Goal: Task Accomplishment & Management: Manage account settings

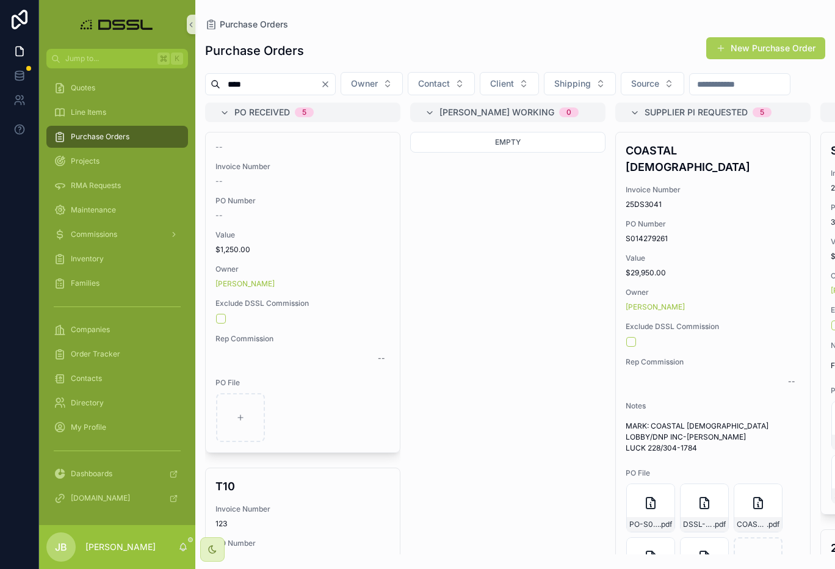
scroll to position [300, 0]
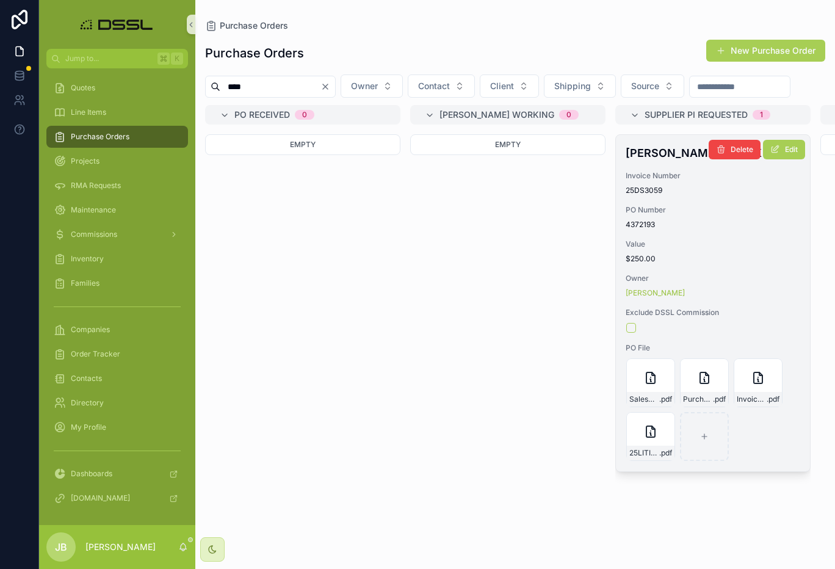
type input "****"
click at [659, 161] on h4 "[PERSON_NAME] PUBLIX #2" at bounding box center [712, 153] width 175 height 16
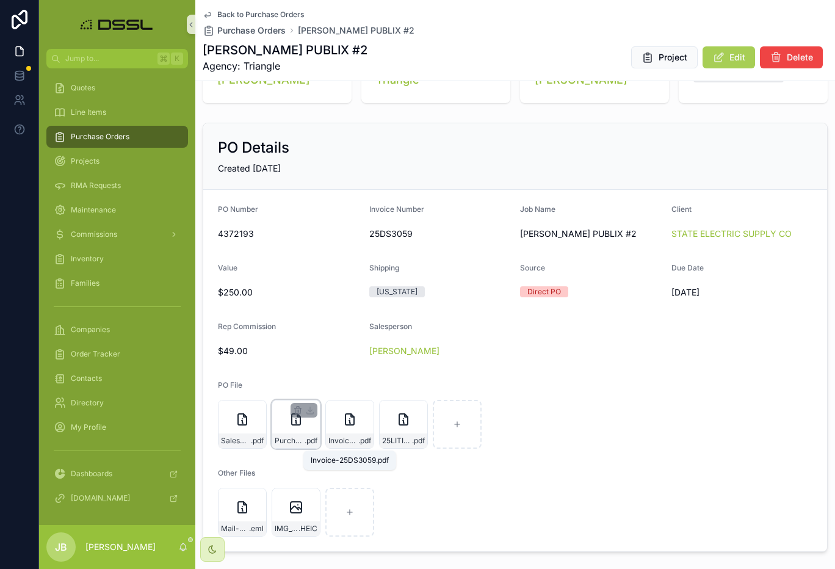
scroll to position [54, 0]
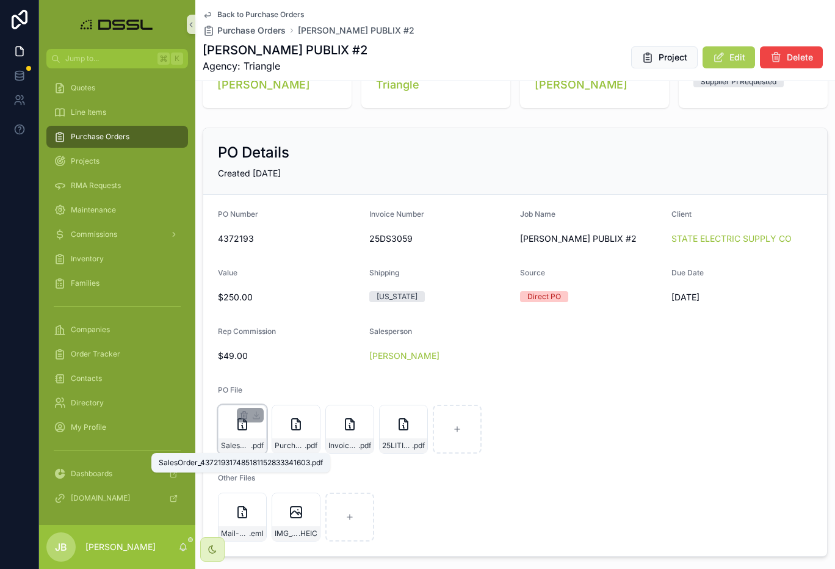
click at [254, 445] on span ".pdf" at bounding box center [257, 446] width 13 height 10
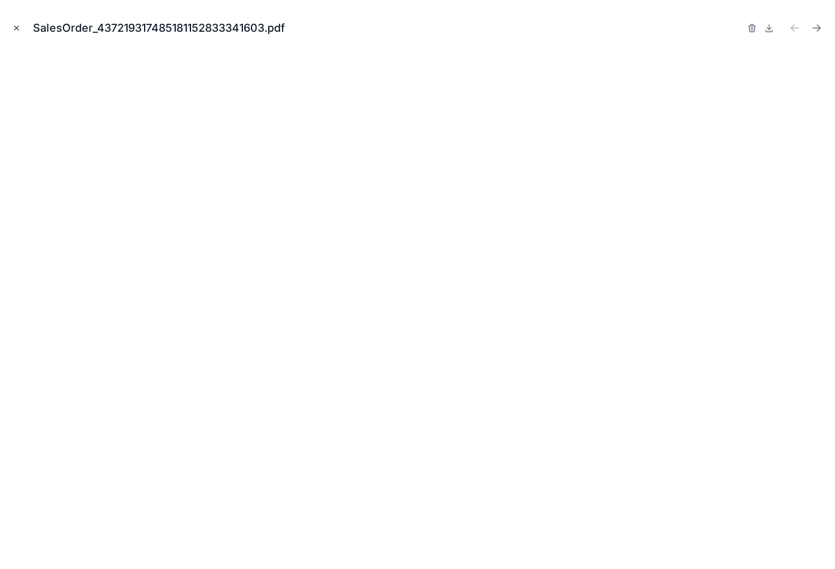
click at [20, 30] on icon "Close modal" at bounding box center [16, 28] width 9 height 9
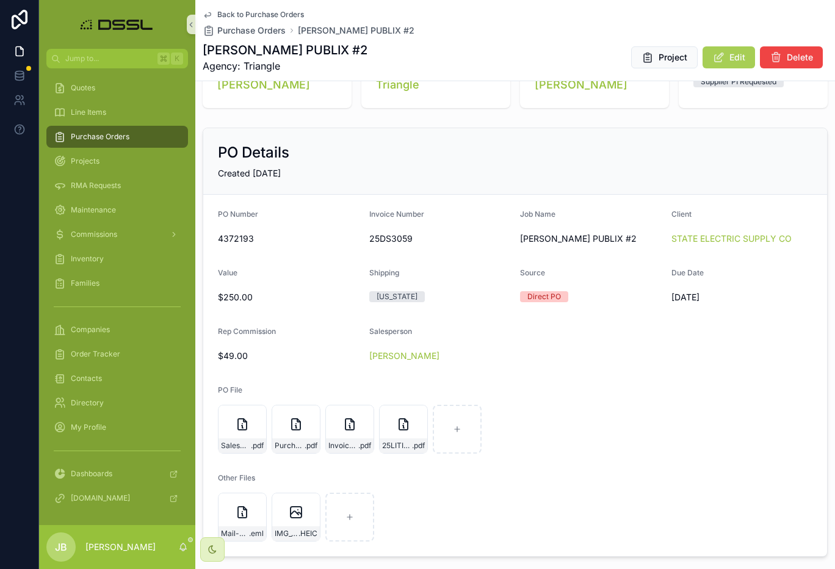
click at [107, 135] on span "Purchase Orders" at bounding box center [100, 137] width 59 height 10
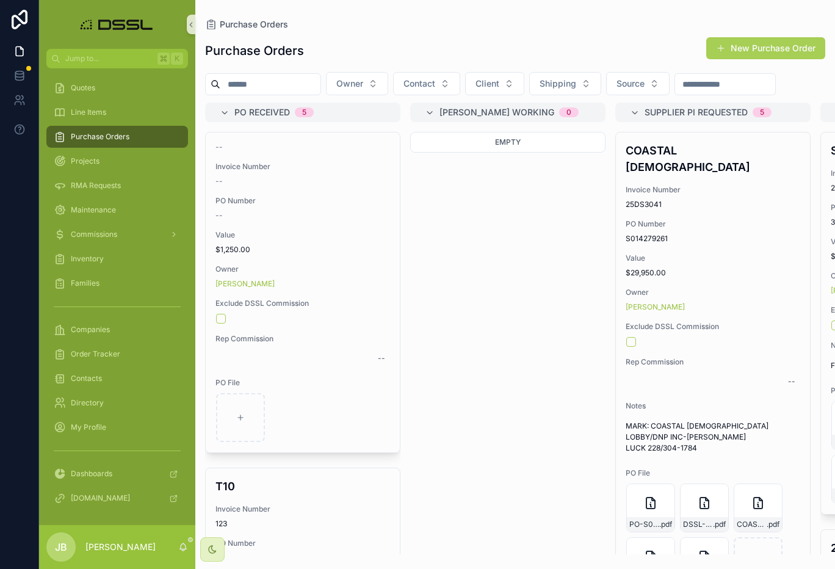
click at [296, 79] on input "scrollable content" at bounding box center [270, 84] width 100 height 17
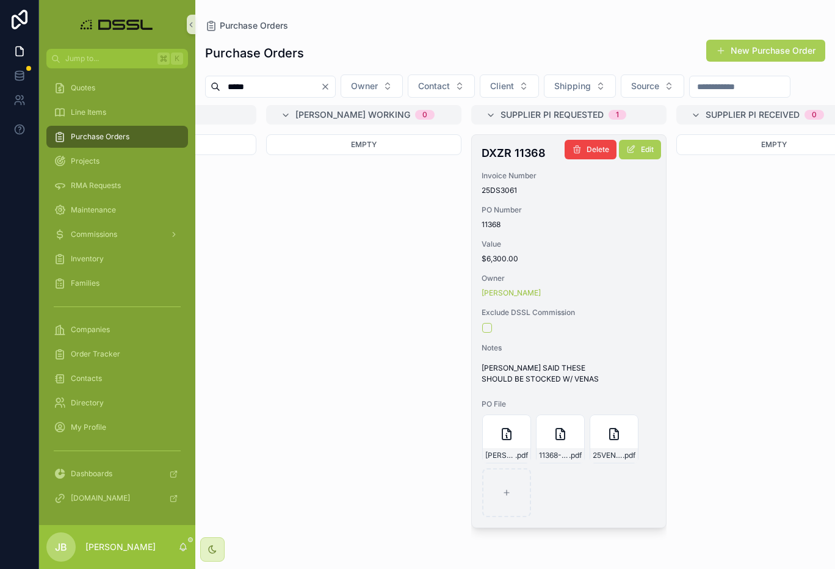
scroll to position [0, 146]
type input "*****"
click at [514, 161] on h4 "DXZR 11368" at bounding box center [567, 153] width 175 height 16
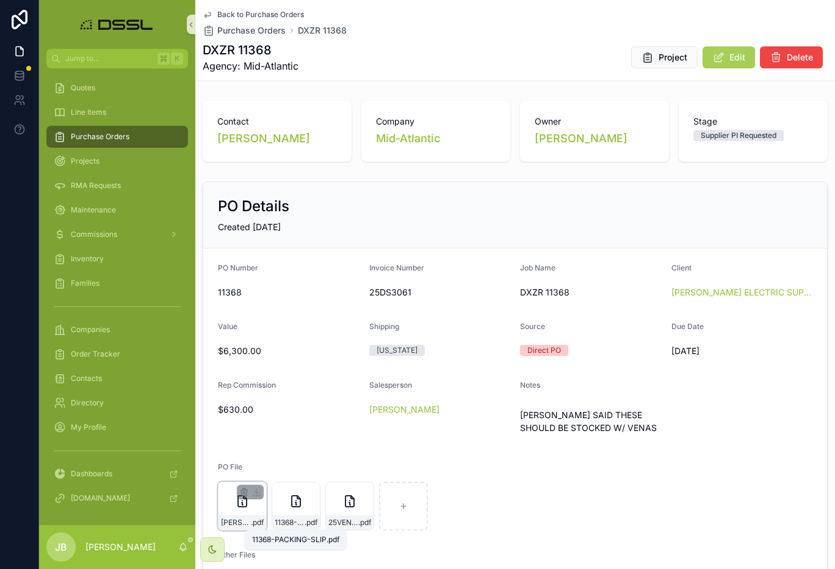
click at [253, 525] on span ".pdf" at bounding box center [257, 522] width 13 height 10
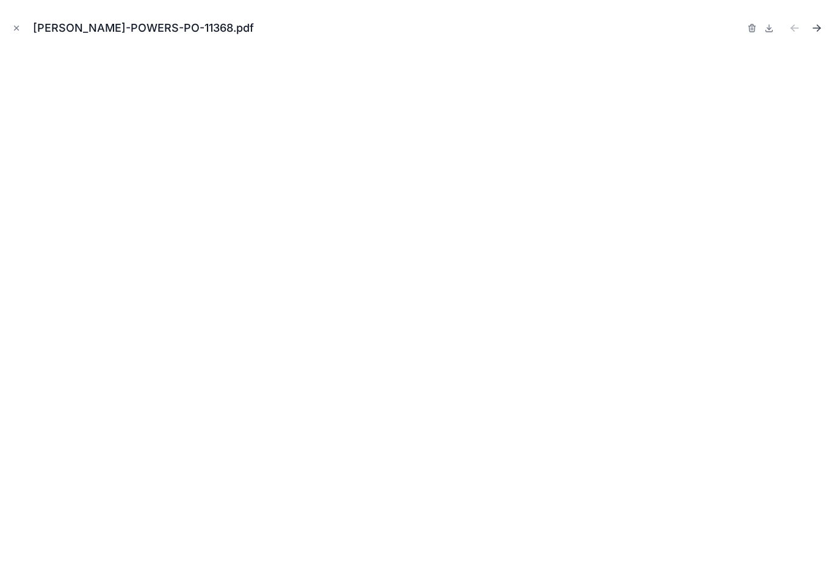
click at [818, 31] on icon "Next file" at bounding box center [816, 28] width 12 height 12
click at [818, 27] on icon "Next file" at bounding box center [816, 28] width 12 height 12
click at [15, 27] on icon "Close modal" at bounding box center [16, 28] width 9 height 9
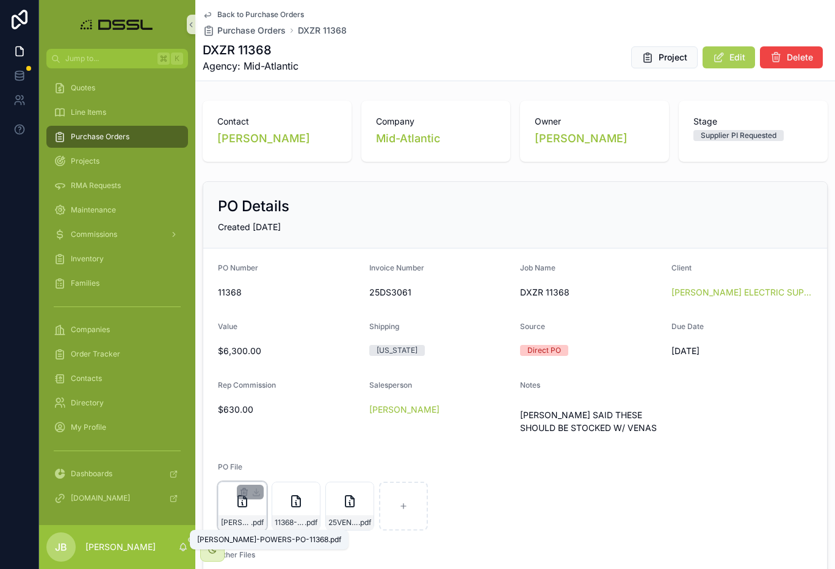
click at [255, 525] on span ".pdf" at bounding box center [257, 522] width 13 height 10
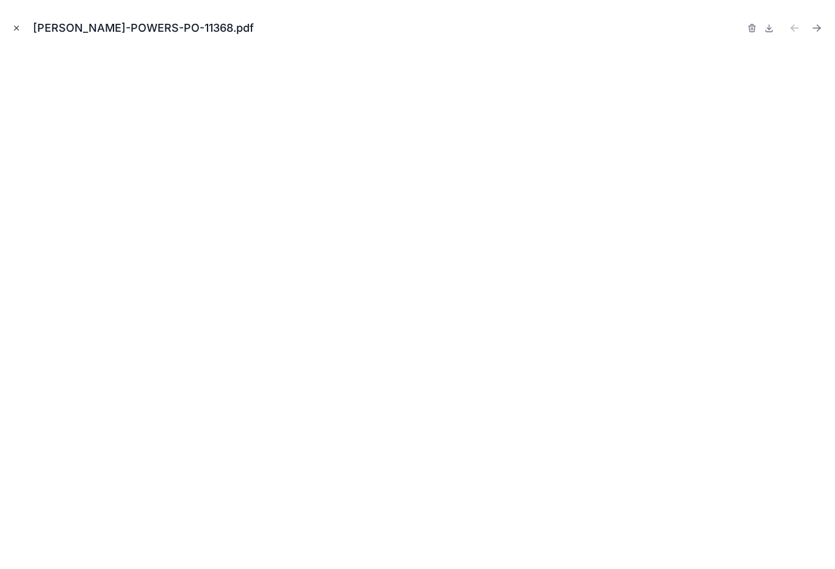
click at [16, 29] on icon "Close modal" at bounding box center [16, 28] width 9 height 9
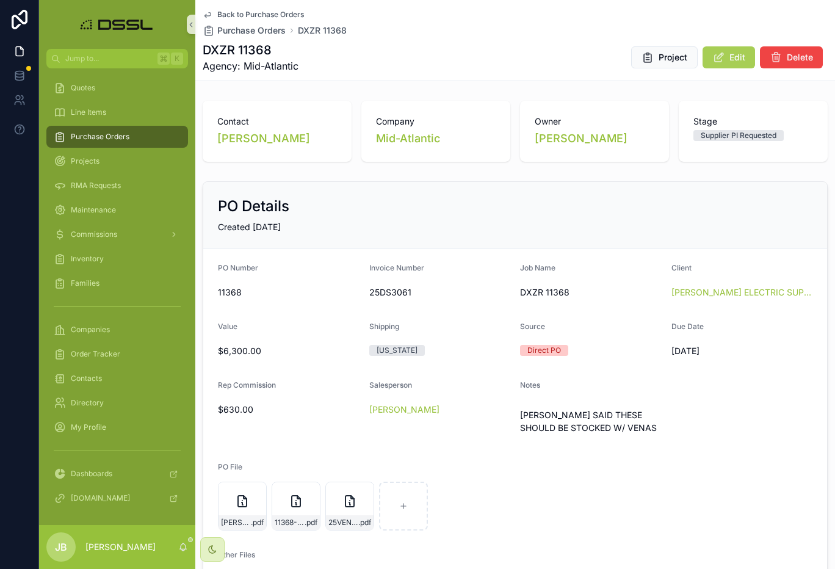
click at [92, 135] on span "Purchase Orders" at bounding box center [100, 137] width 59 height 10
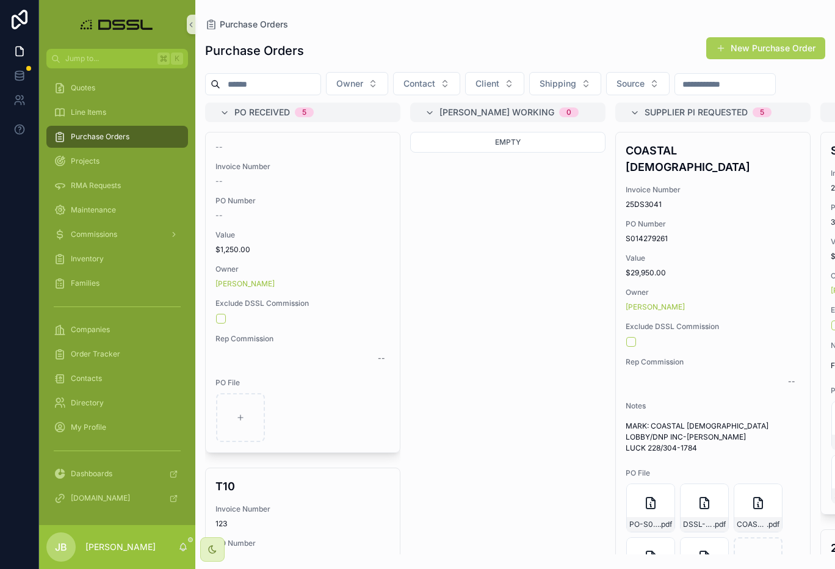
click at [316, 88] on input "scrollable content" at bounding box center [270, 84] width 100 height 17
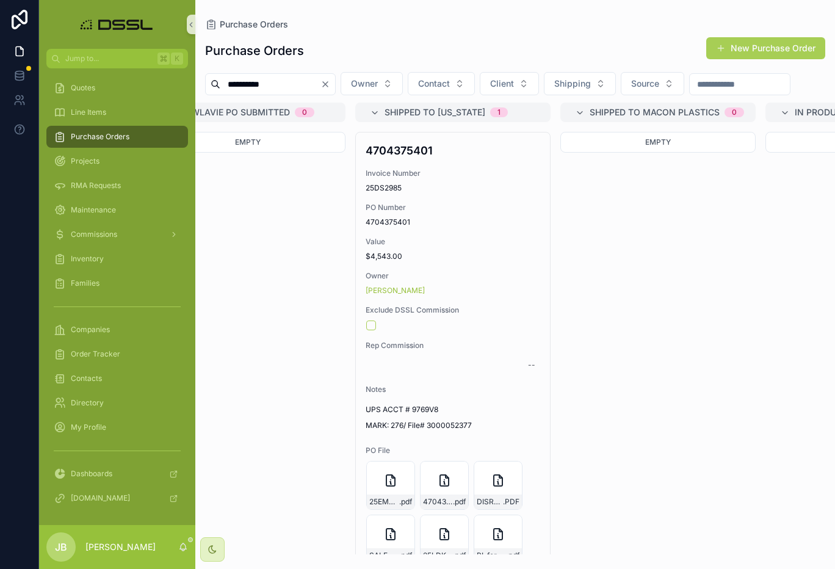
scroll to position [0, 1286]
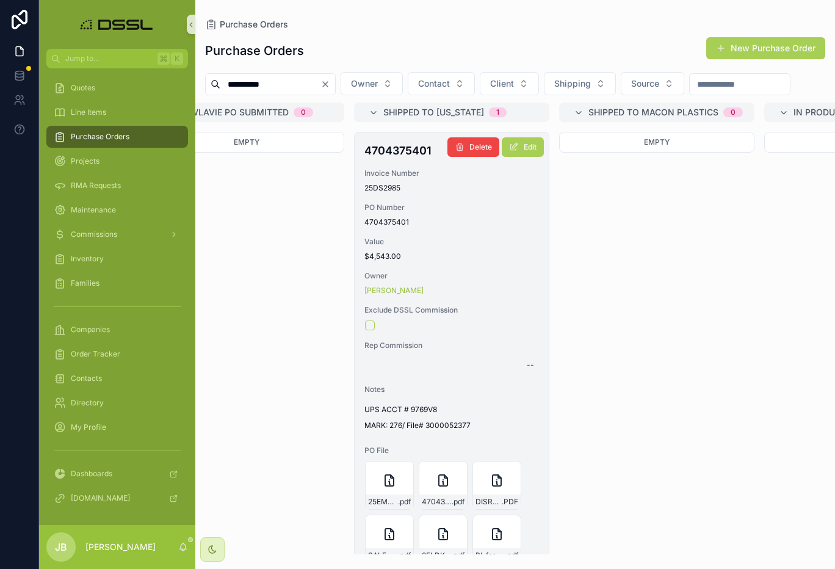
type input "**********"
click at [390, 159] on h4 "4704375401" at bounding box center [451, 150] width 175 height 16
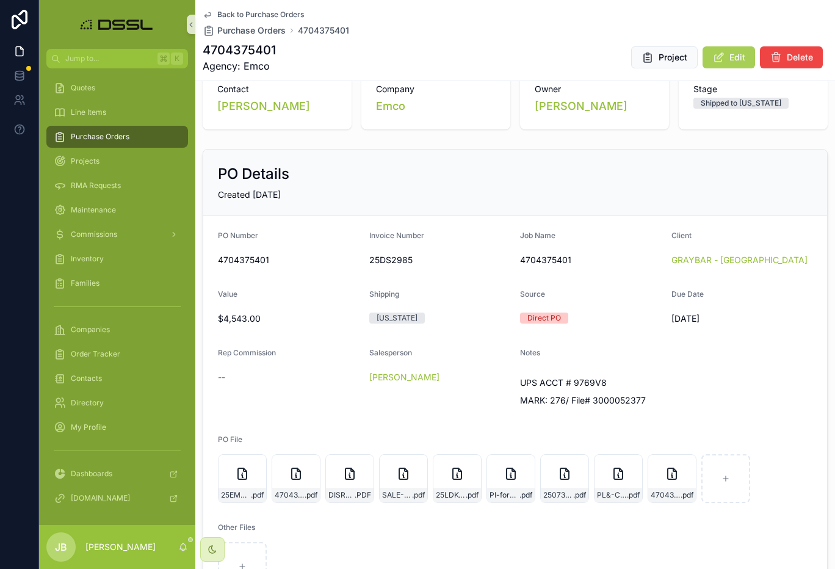
scroll to position [31, 0]
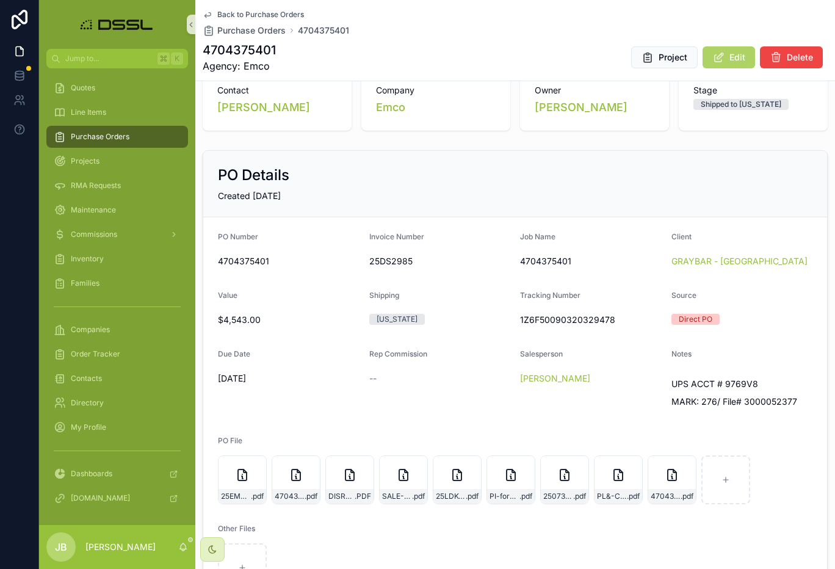
click at [727, 60] on button "Edit" at bounding box center [728, 57] width 52 height 22
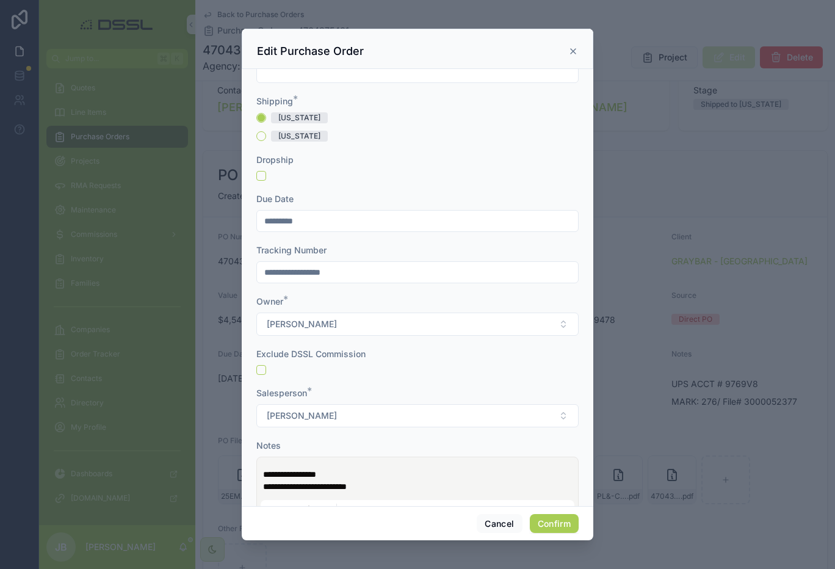
scroll to position [344, 0]
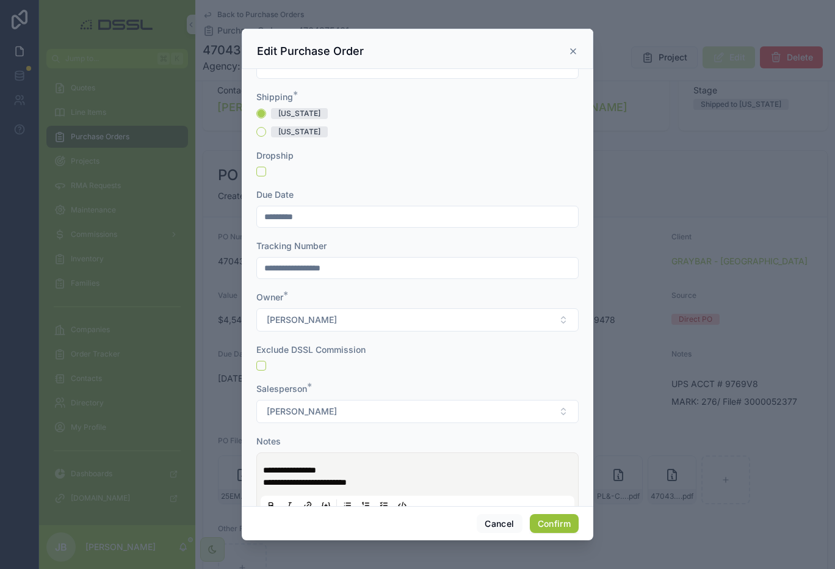
click at [560, 528] on button "Confirm" at bounding box center [554, 524] width 49 height 20
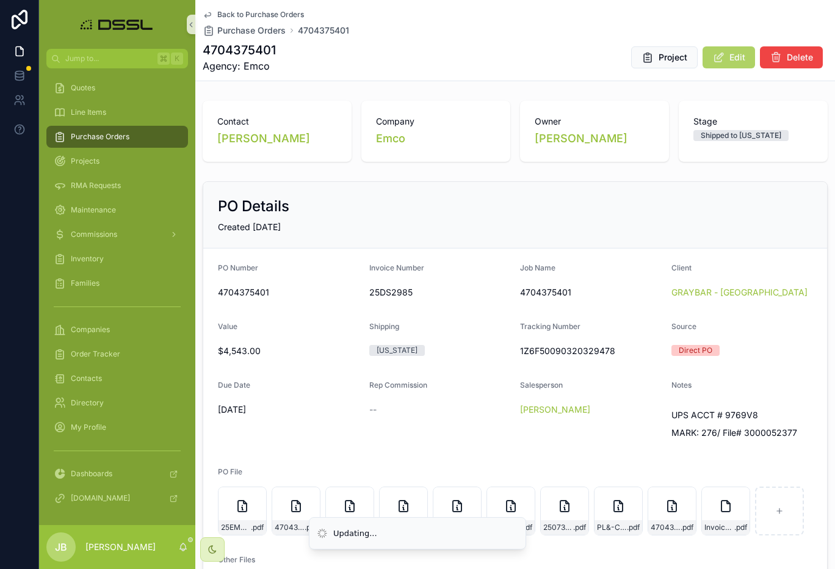
scroll to position [0, 0]
click at [734, 58] on span "Edit" at bounding box center [737, 57] width 16 height 12
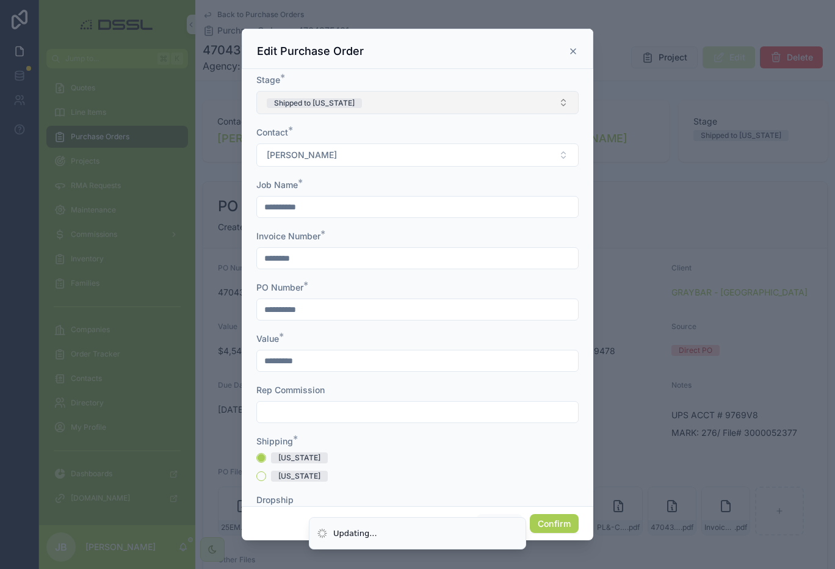
click at [401, 109] on button "Shipped to [US_STATE]" at bounding box center [417, 102] width 322 height 23
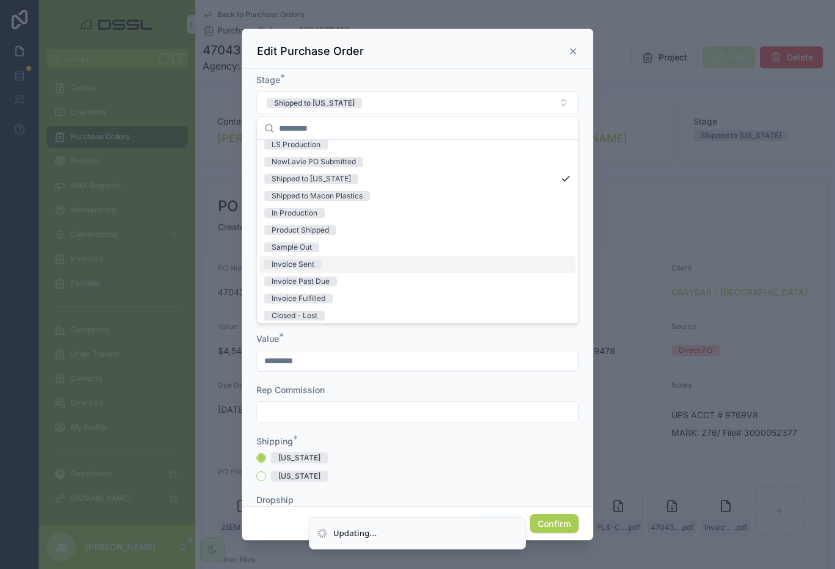
scroll to position [93, 0]
click at [309, 264] on div "Invoice Sent" at bounding box center [293, 263] width 43 height 10
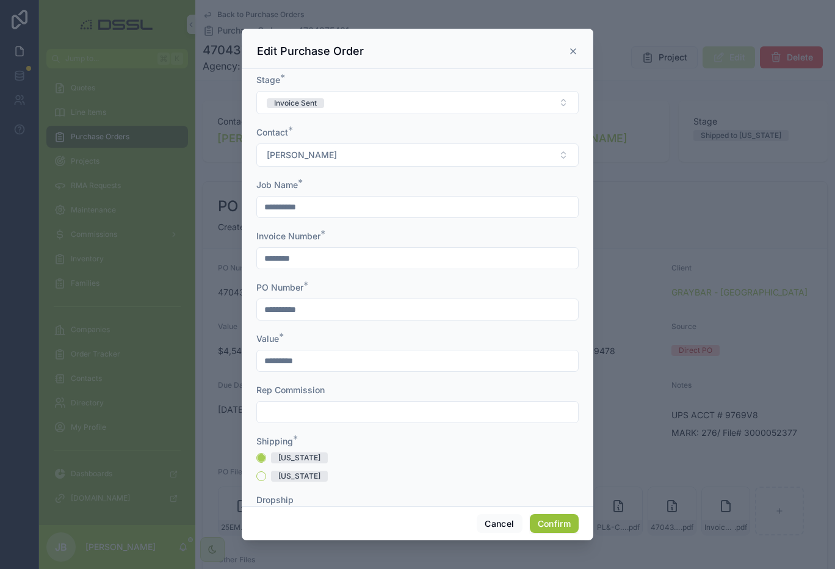
click at [549, 527] on button "Confirm" at bounding box center [554, 524] width 49 height 20
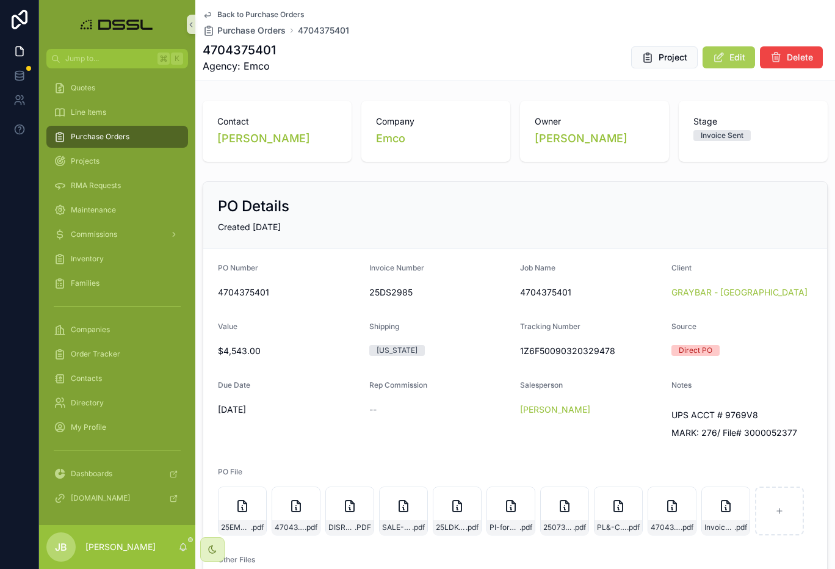
click at [107, 142] on div "Purchase Orders" at bounding box center [117, 137] width 127 height 20
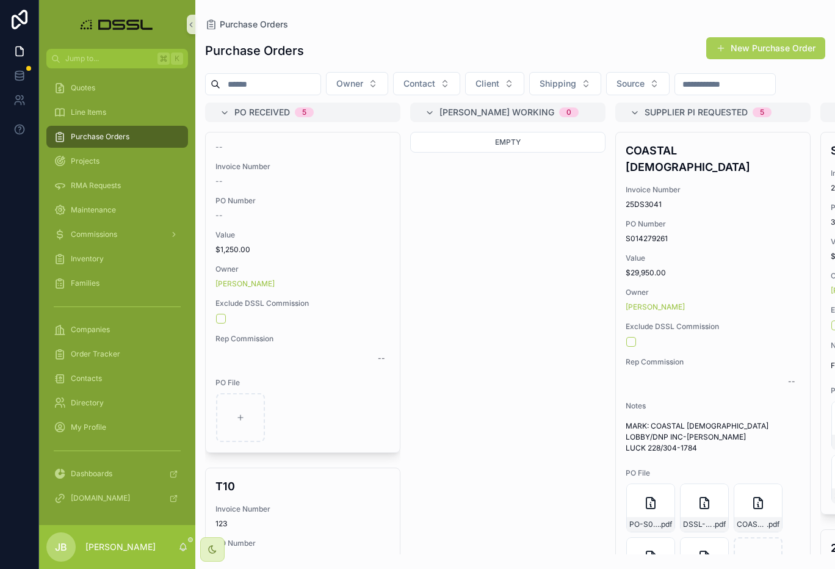
click at [259, 84] on input "scrollable content" at bounding box center [270, 84] width 100 height 17
click at [268, 85] on input "scrollable content" at bounding box center [270, 84] width 100 height 17
paste input "*********"
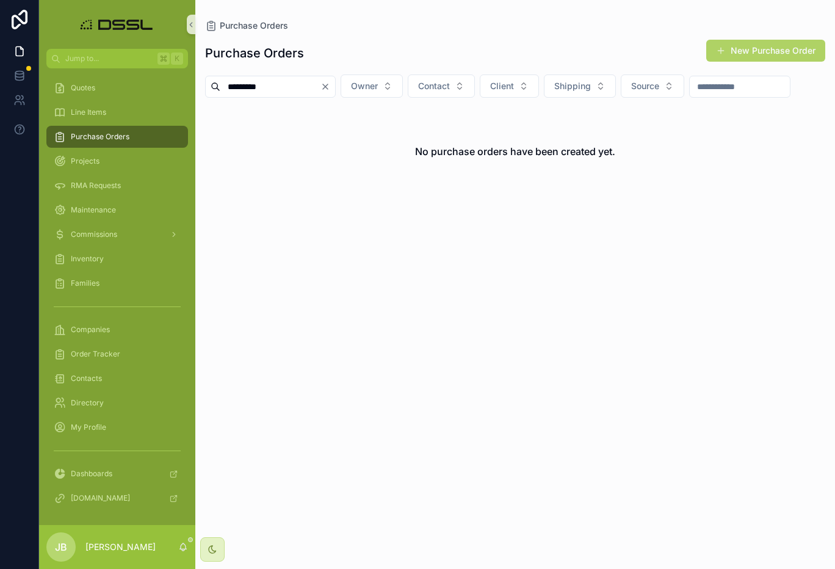
type input "*********"
click at [754, 55] on button "New Purchase Order" at bounding box center [765, 51] width 119 height 22
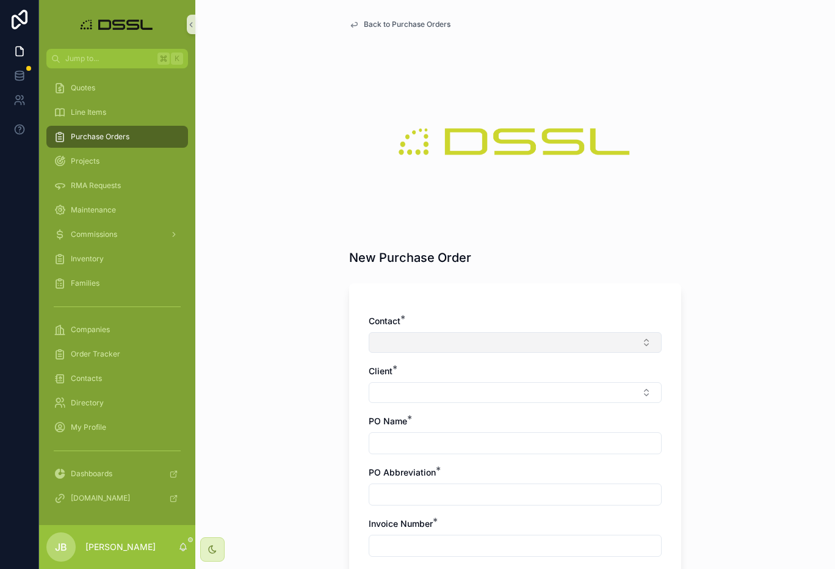
click at [445, 347] on button "Select Button" at bounding box center [515, 342] width 293 height 21
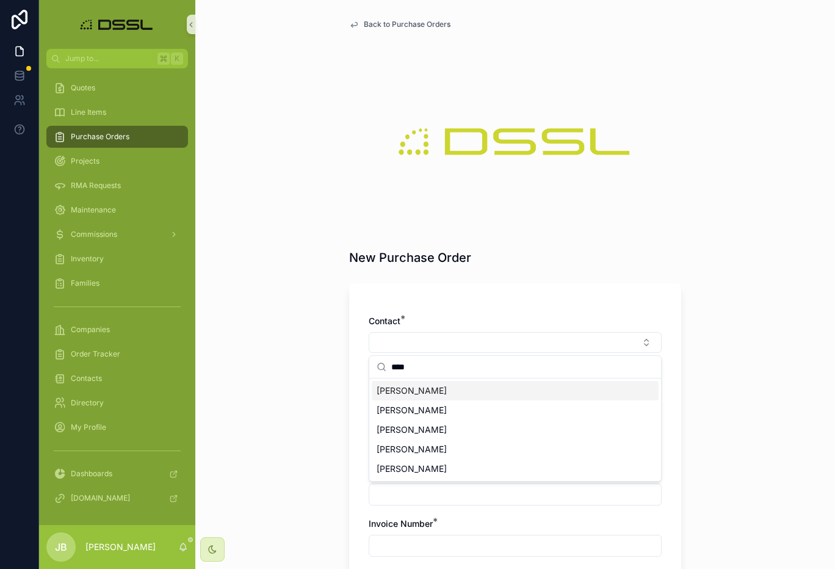
type input "****"
click at [424, 395] on span "[PERSON_NAME]" at bounding box center [412, 390] width 70 height 12
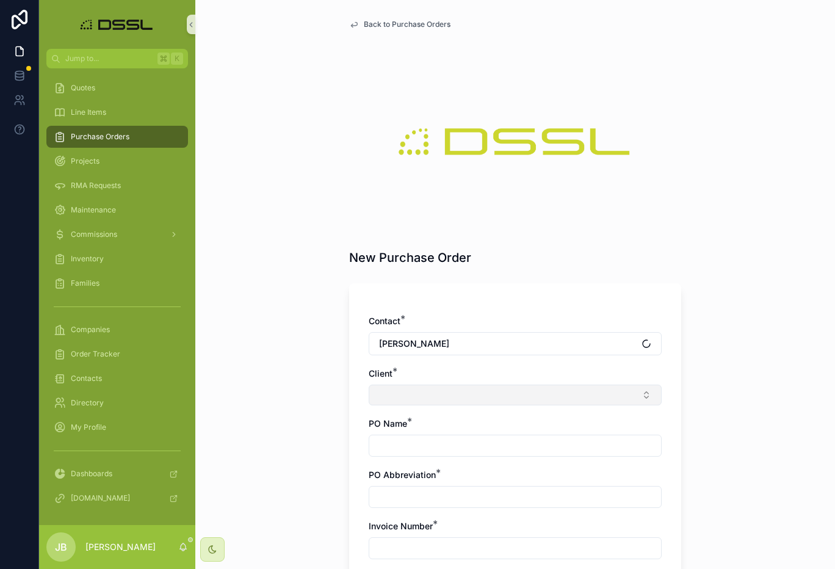
click at [402, 398] on button "Select Button" at bounding box center [515, 394] width 293 height 21
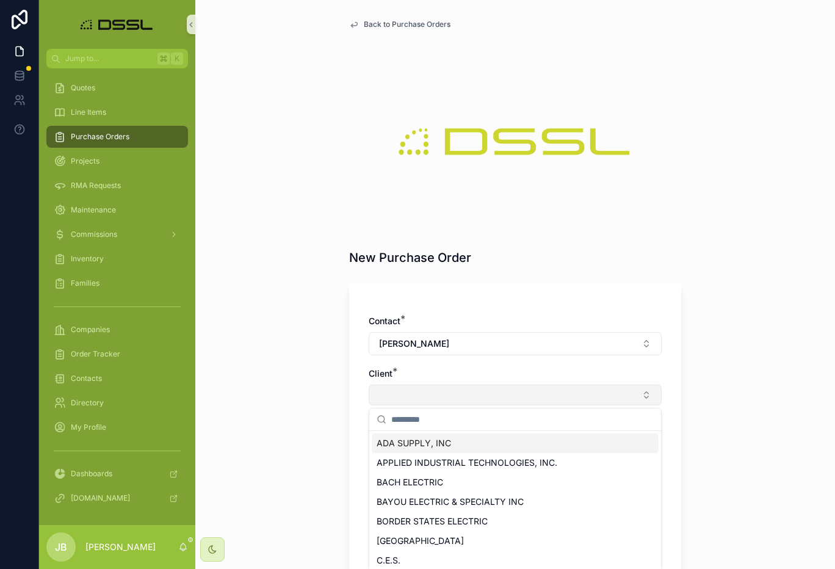
click at [430, 400] on button "Select Button" at bounding box center [515, 394] width 293 height 21
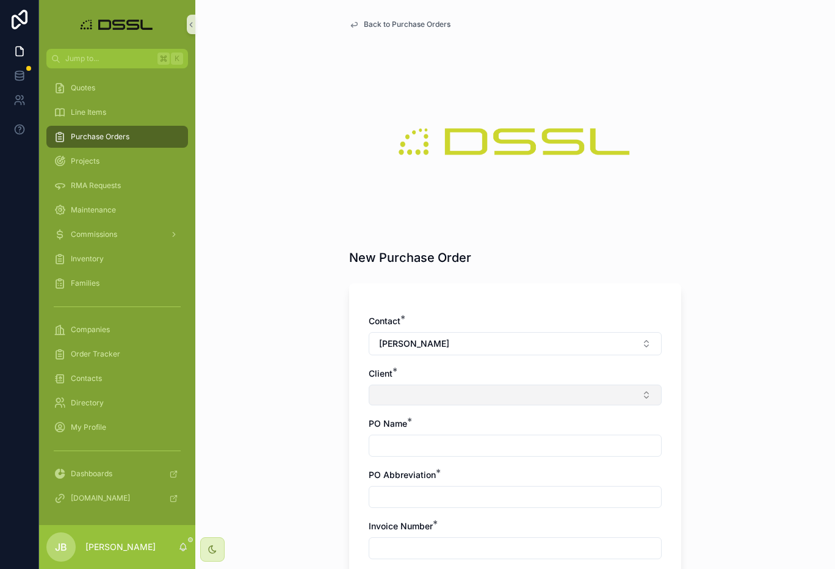
click at [438, 398] on button "Select Button" at bounding box center [515, 394] width 293 height 21
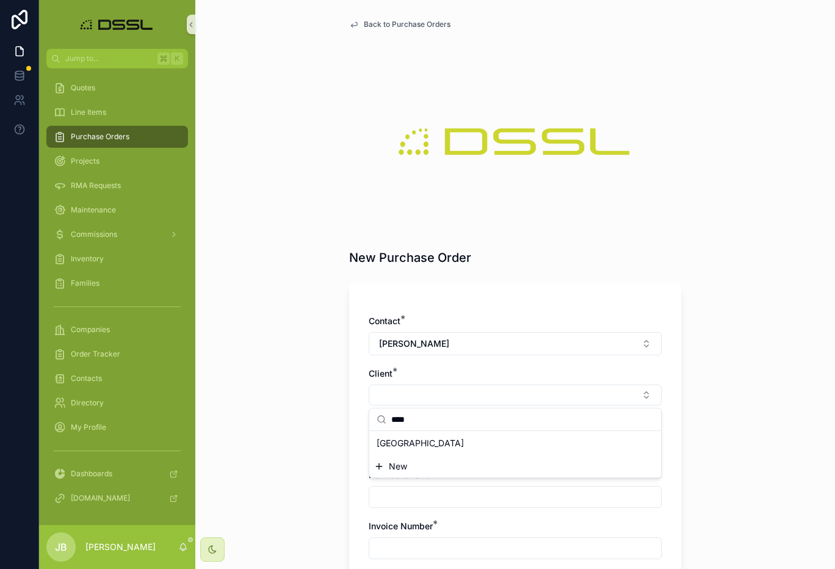
type input "****"
click at [449, 438] on span "[GEOGRAPHIC_DATA]" at bounding box center [420, 443] width 87 height 12
click at [421, 447] on input "scrollable content" at bounding box center [515, 447] width 292 height 17
paste input "*********"
type input "*********"
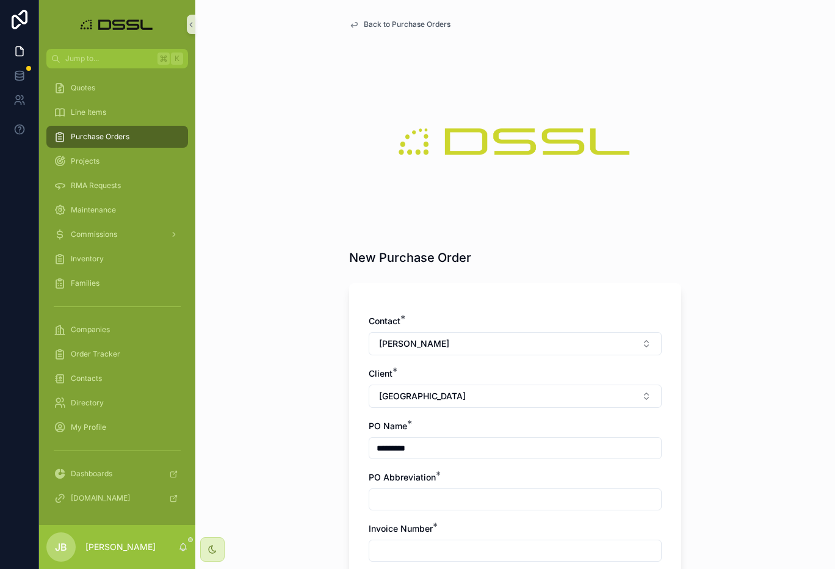
click at [420, 499] on input "scrollable content" at bounding box center [515, 499] width 292 height 17
paste input "*********"
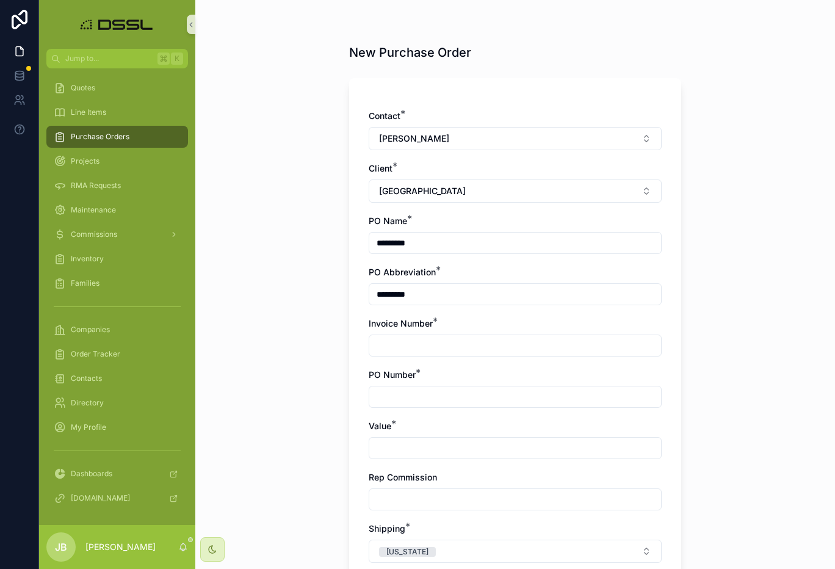
scroll to position [235, 0]
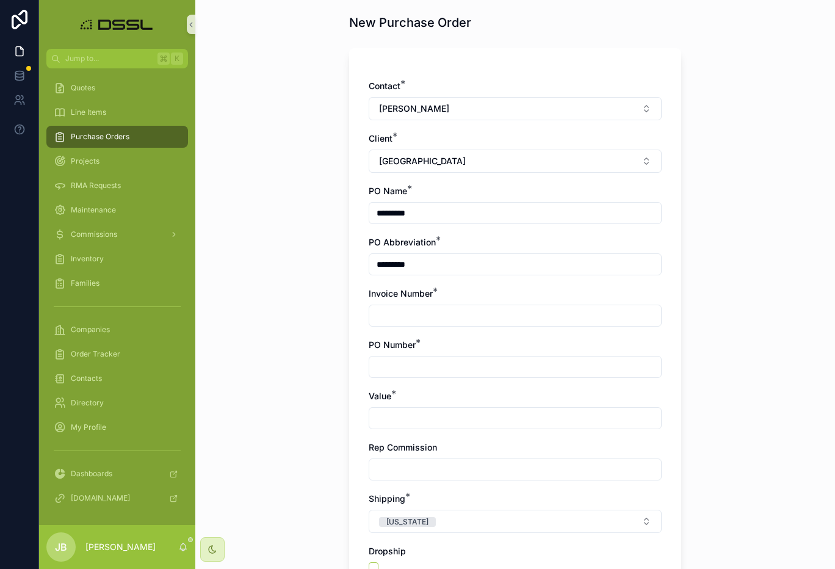
type input "*********"
click at [419, 320] on input "scrollable content" at bounding box center [515, 315] width 292 height 17
type input "********"
click at [427, 355] on div "PO Number *" at bounding box center [515, 358] width 293 height 39
click at [425, 368] on input "scrollable content" at bounding box center [515, 366] width 292 height 17
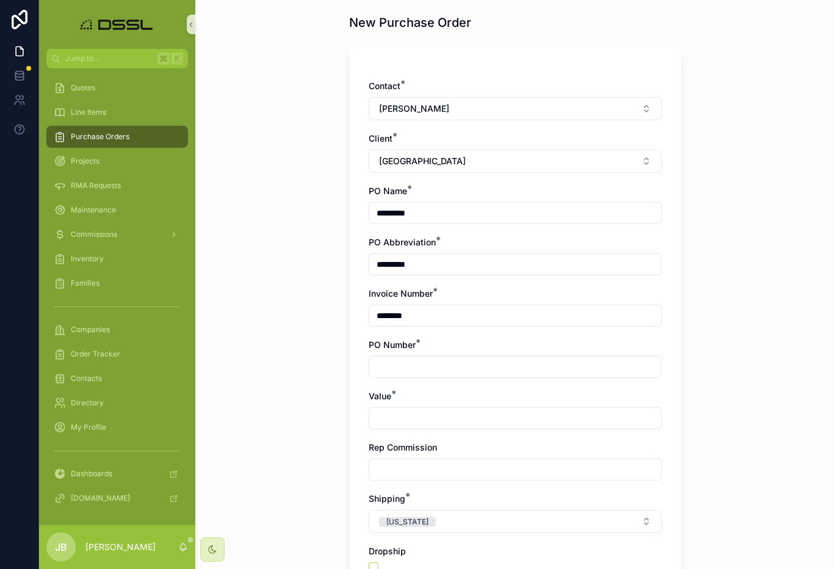
paste input "*********"
type input "*********"
click at [423, 417] on input "scrollable content" at bounding box center [515, 417] width 292 height 17
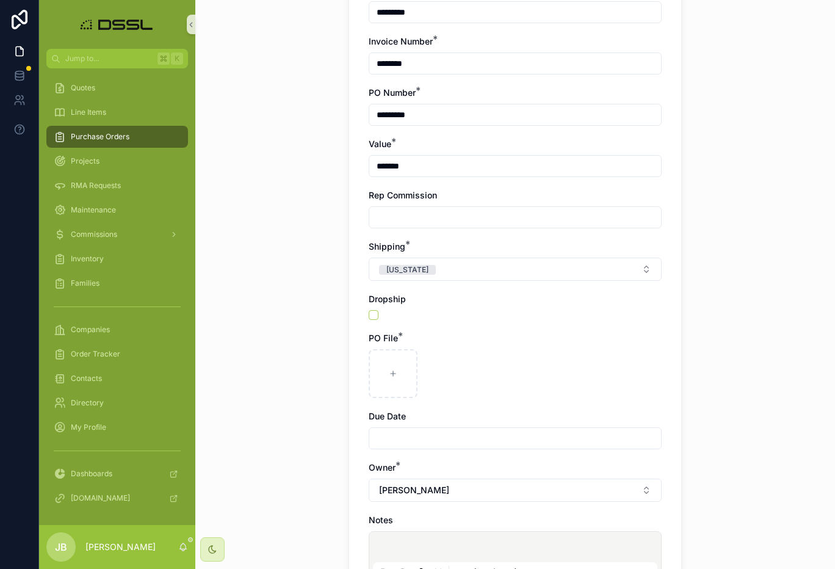
scroll to position [491, 0]
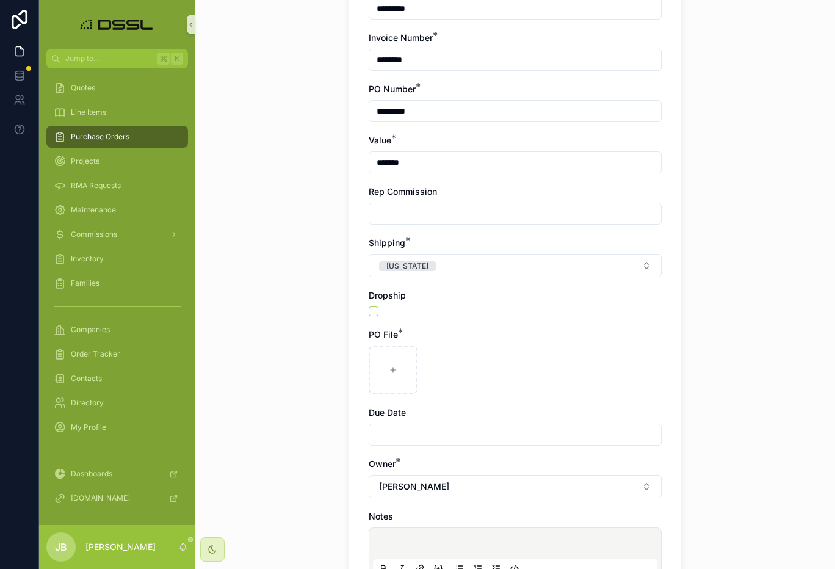
type input "*******"
click at [404, 214] on input "scrollable content" at bounding box center [515, 213] width 292 height 17
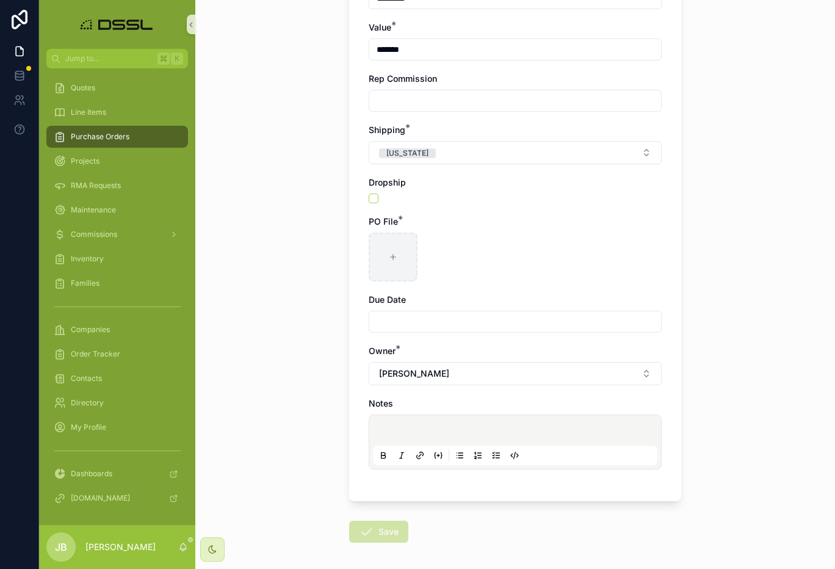
scroll to position [616, 0]
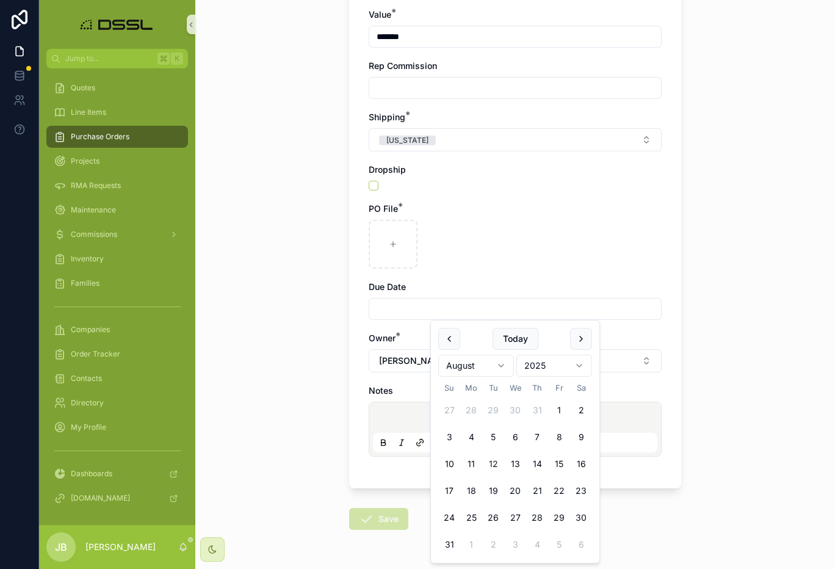
click at [405, 309] on input "scrollable content" at bounding box center [515, 308] width 292 height 17
click at [586, 339] on button "scrollable content" at bounding box center [581, 339] width 22 height 22
click at [473, 434] on button "8" at bounding box center [471, 437] width 22 height 22
type input "********"
click at [629, 234] on div "scrollable content" at bounding box center [515, 244] width 293 height 49
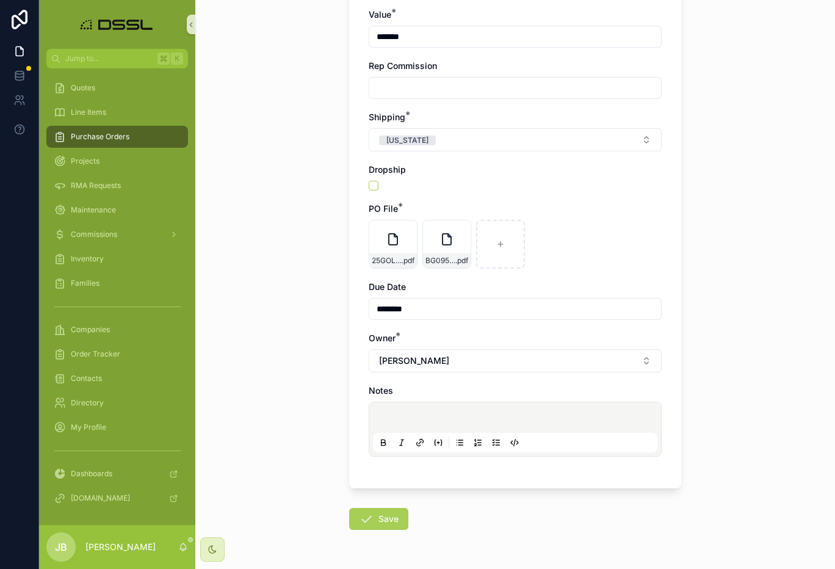
click at [387, 530] on form "Contact * [PERSON_NAME] Client * GOLD COAST CASINO PO Name * ********* PO Abbre…" at bounding box center [515, 133] width 332 height 948
click at [372, 519] on icon "scrollable content" at bounding box center [366, 518] width 15 height 15
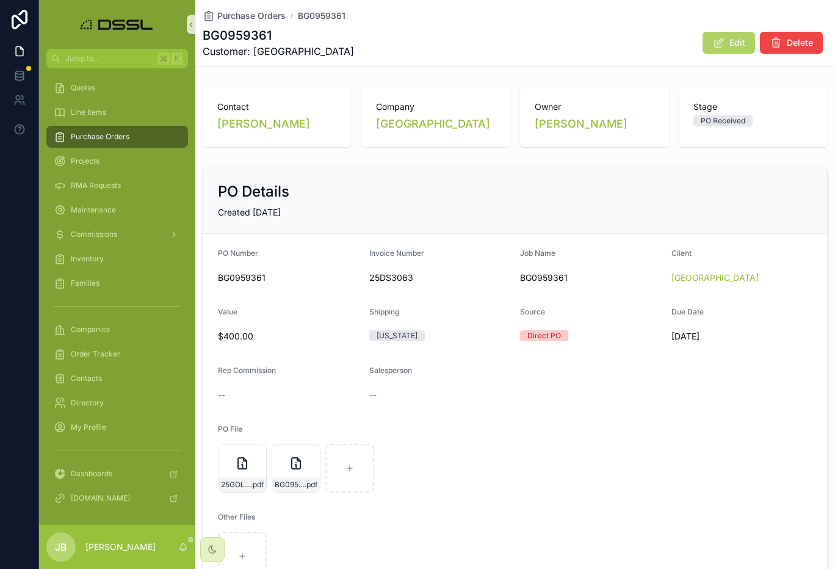
click at [738, 45] on span "Edit" at bounding box center [737, 43] width 16 height 12
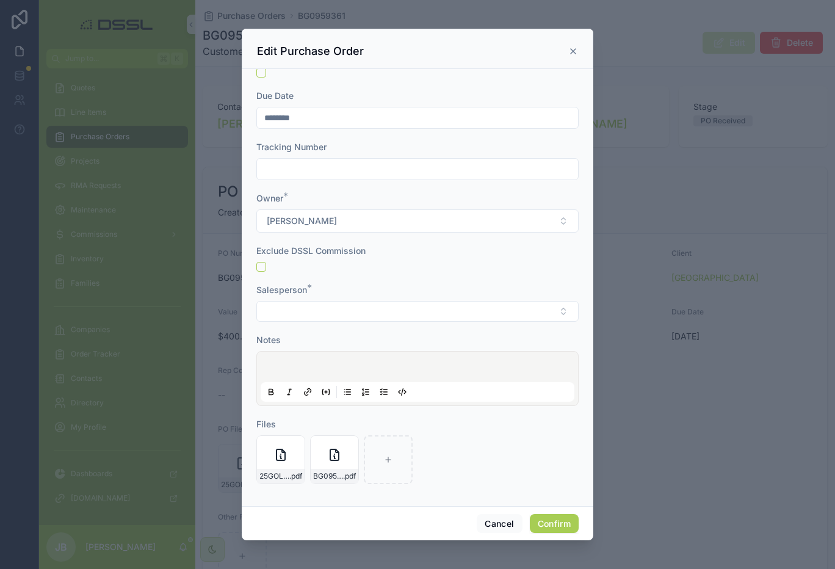
scroll to position [442, 0]
click at [306, 360] on div at bounding box center [418, 379] width 314 height 46
click at [302, 364] on p at bounding box center [420, 369] width 314 height 12
click at [555, 521] on button "Confirm" at bounding box center [554, 524] width 49 height 20
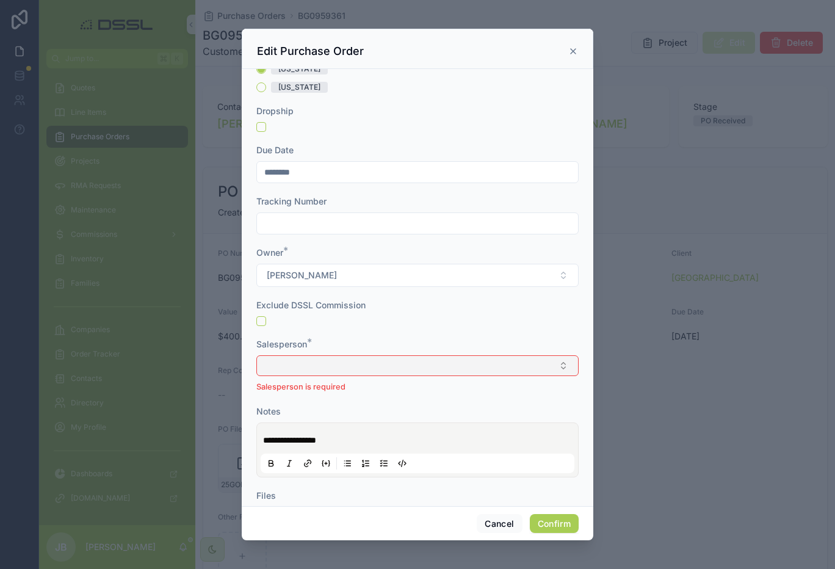
click at [301, 375] on button "Select Button" at bounding box center [417, 365] width 322 height 21
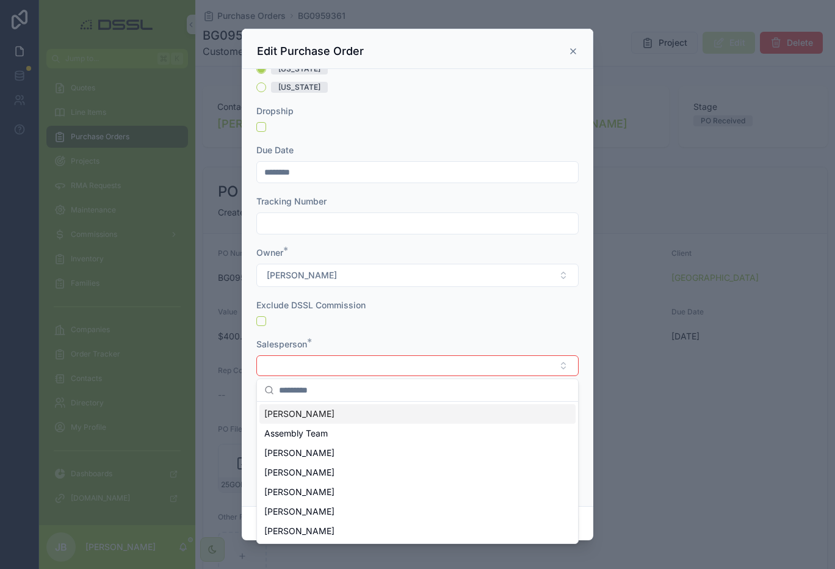
click at [300, 417] on span "[PERSON_NAME]" at bounding box center [299, 414] width 70 height 12
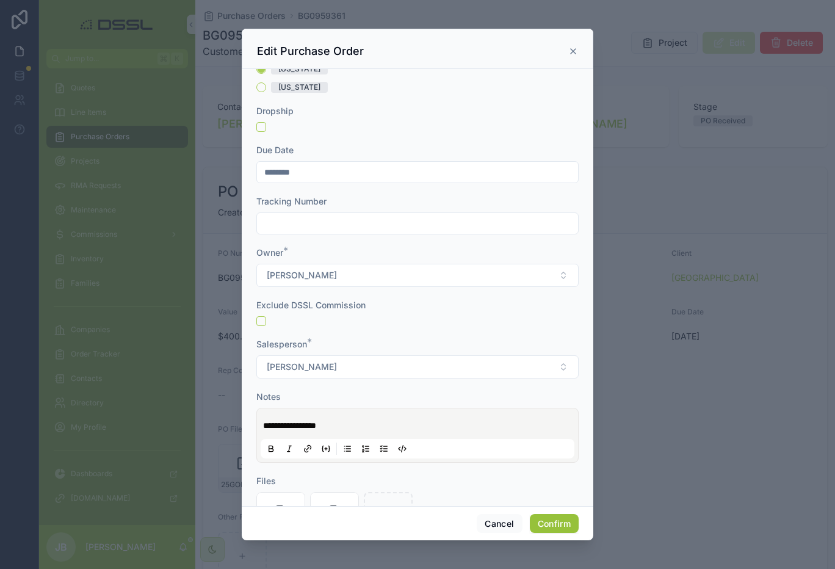
click at [566, 521] on button "Confirm" at bounding box center [554, 524] width 49 height 20
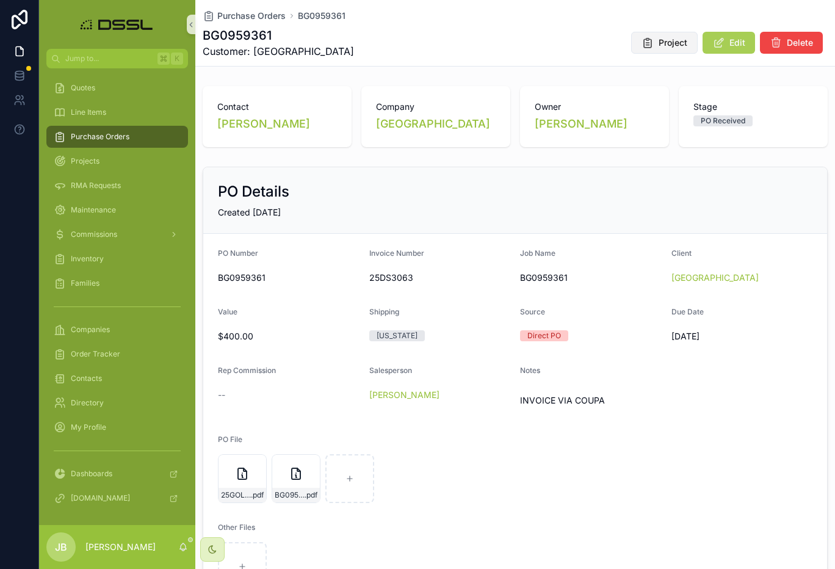
click at [671, 46] on span "Project" at bounding box center [672, 43] width 29 height 12
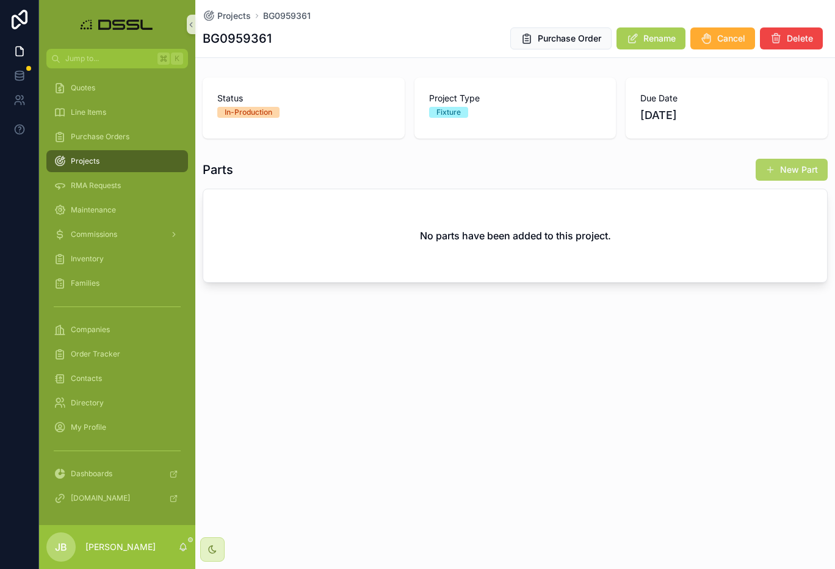
click at [799, 174] on button "New Part" at bounding box center [791, 170] width 72 height 22
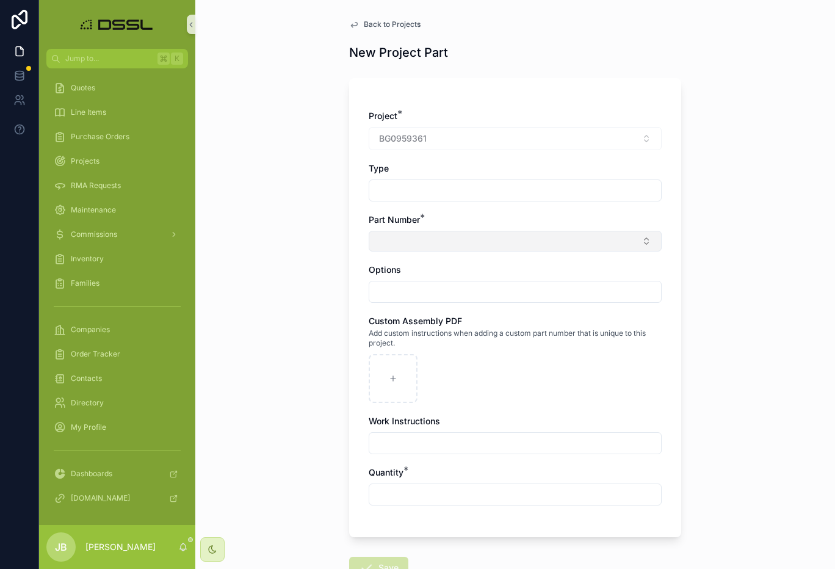
scroll to position [1, 0]
click at [433, 241] on button "Select Button" at bounding box center [515, 240] width 293 height 21
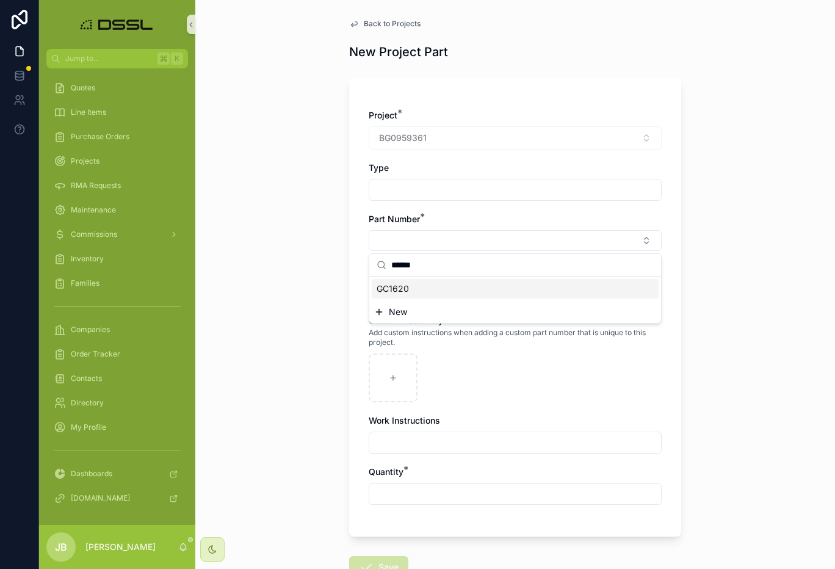
type input "******"
click at [395, 292] on span "GC1620" at bounding box center [393, 289] width 32 height 12
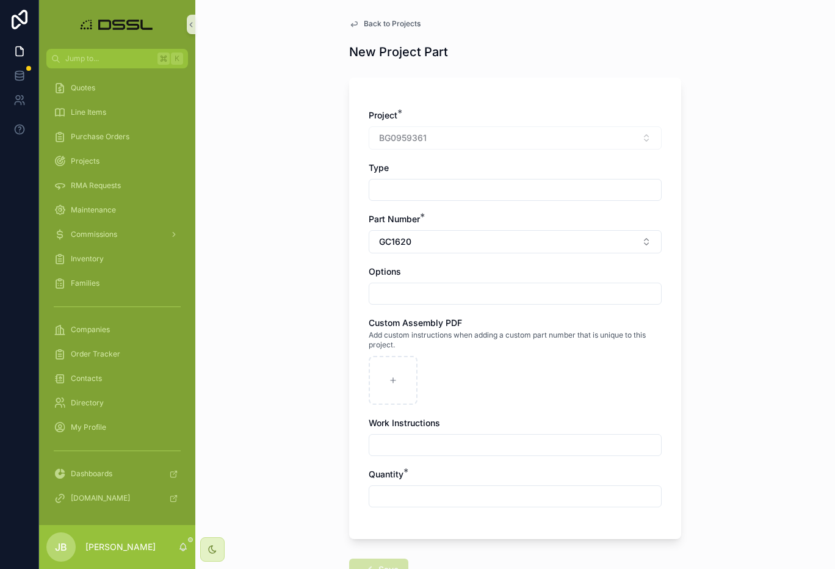
click at [416, 295] on input "scrollable content" at bounding box center [515, 293] width 292 height 17
paste input "**********"
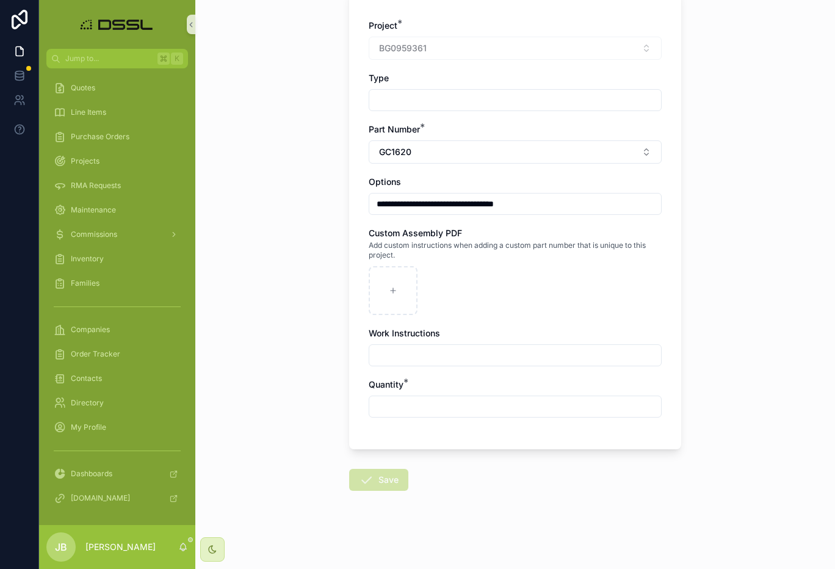
scroll to position [90, 0]
type input "**********"
drag, startPoint x: 386, startPoint y: 416, endPoint x: 394, endPoint y: 409, distance: 10.4
click at [387, 415] on div "scrollable content" at bounding box center [515, 406] width 293 height 22
click at [394, 408] on input "scrollable content" at bounding box center [515, 406] width 292 height 17
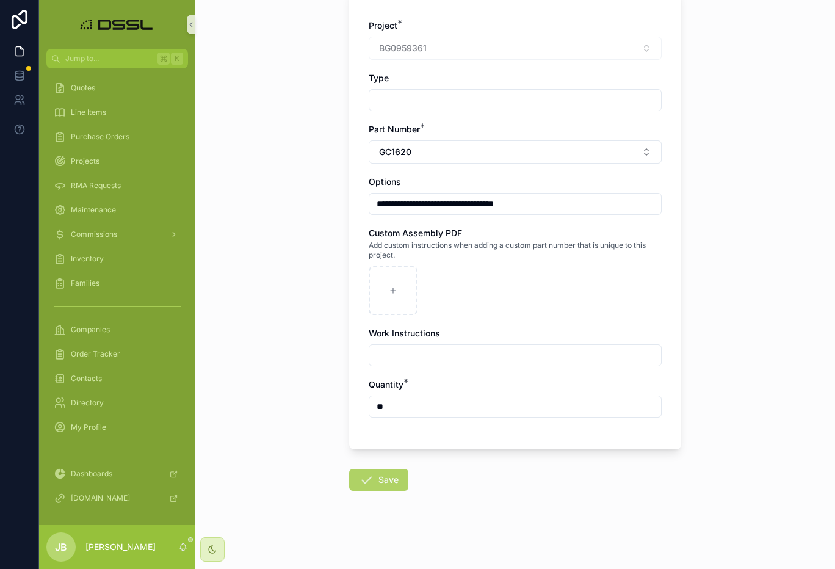
type input "**"
click at [384, 479] on button "Save" at bounding box center [378, 480] width 59 height 22
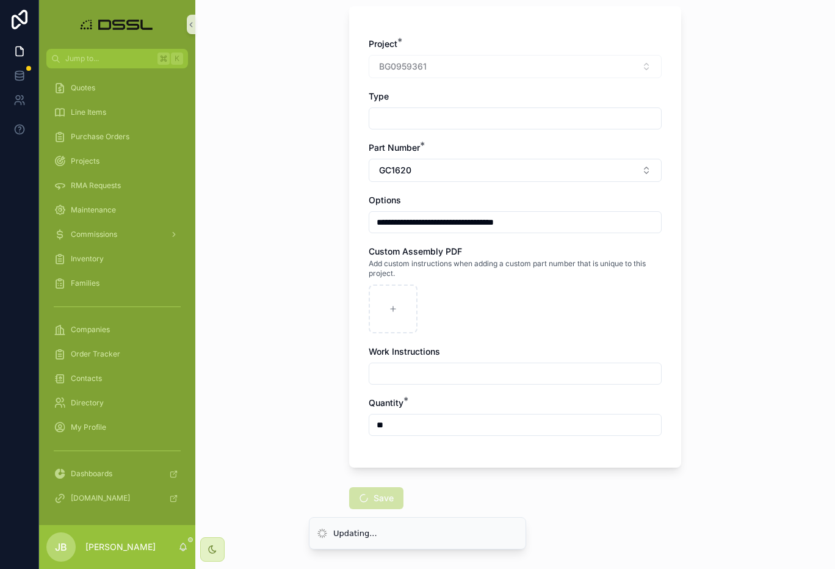
scroll to position [71, 0]
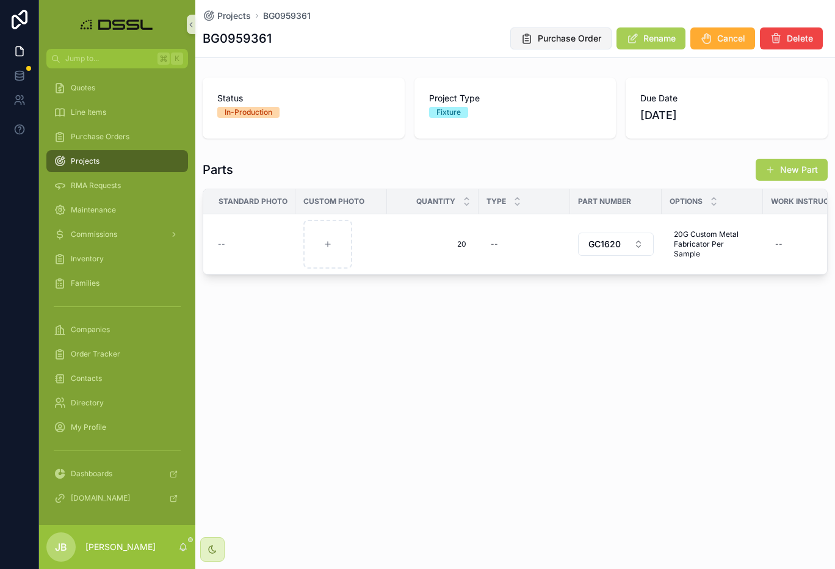
click at [556, 39] on span "Purchase Order" at bounding box center [569, 38] width 63 height 12
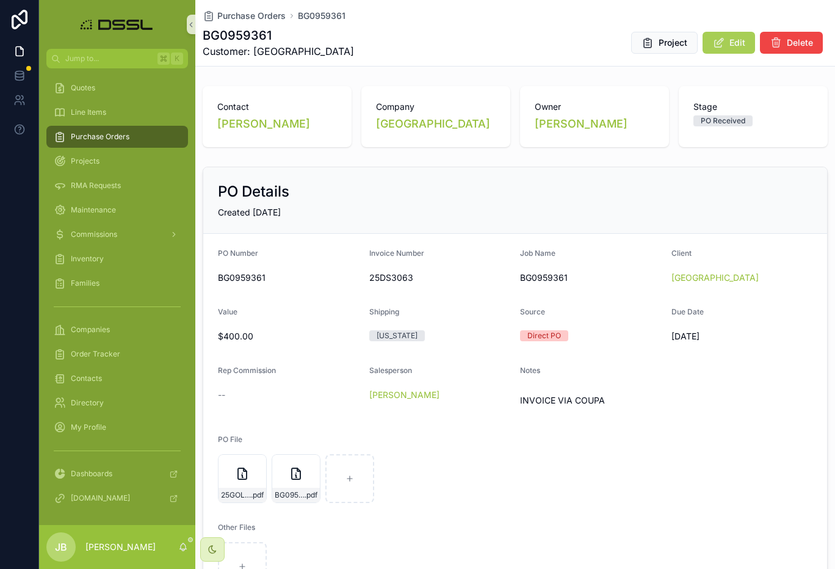
click at [92, 134] on span "Purchase Orders" at bounding box center [100, 137] width 59 height 10
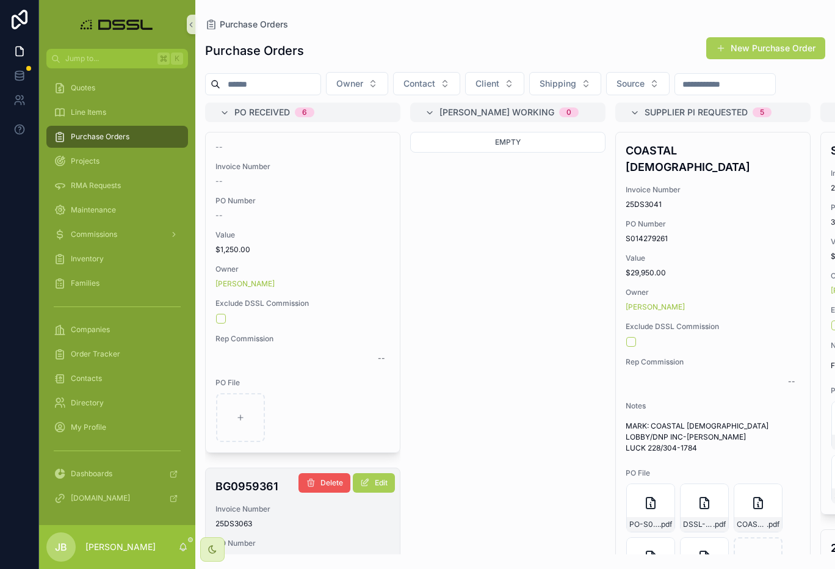
click at [331, 478] on span "Delete" at bounding box center [331, 483] width 23 height 10
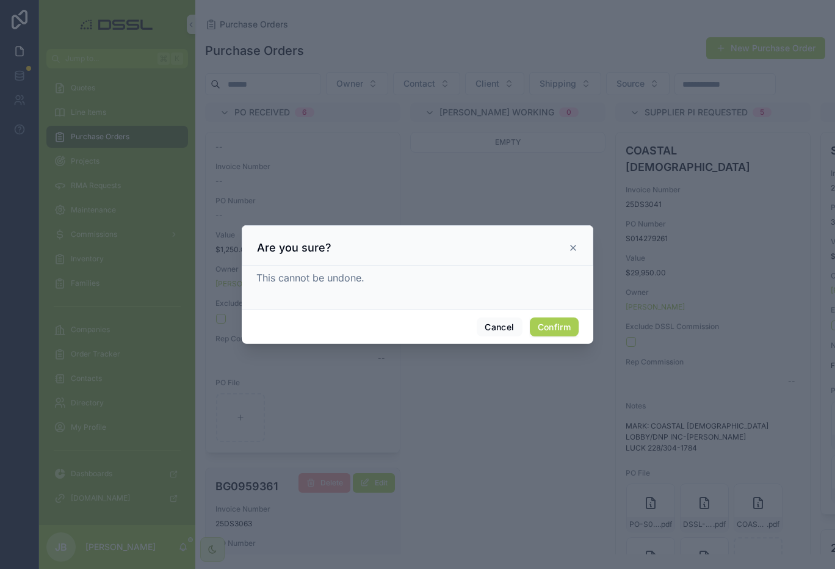
scroll to position [270, 0]
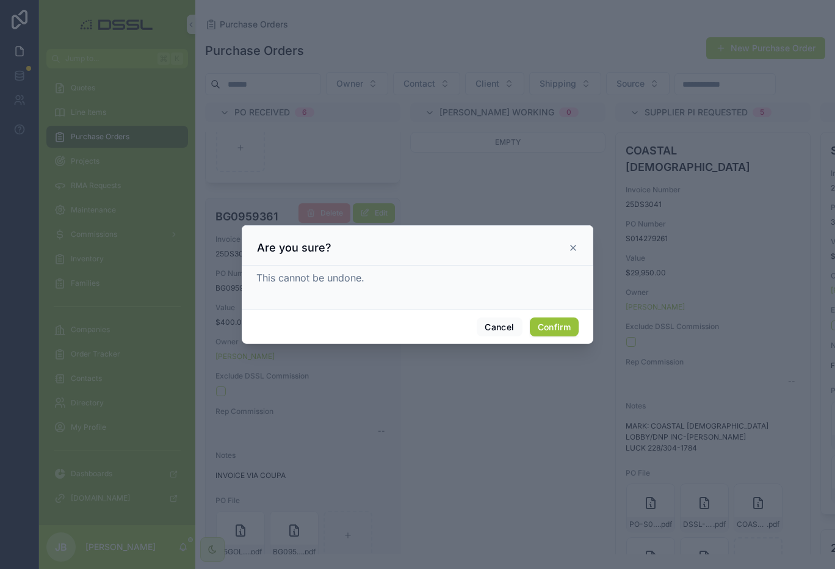
click at [553, 329] on button "Confirm" at bounding box center [554, 327] width 49 height 20
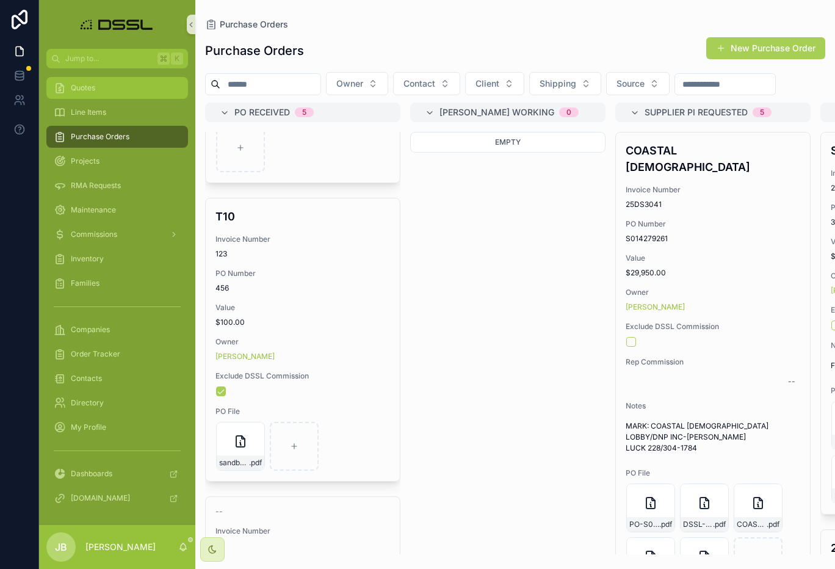
click at [114, 91] on div "Quotes" at bounding box center [117, 88] width 127 height 20
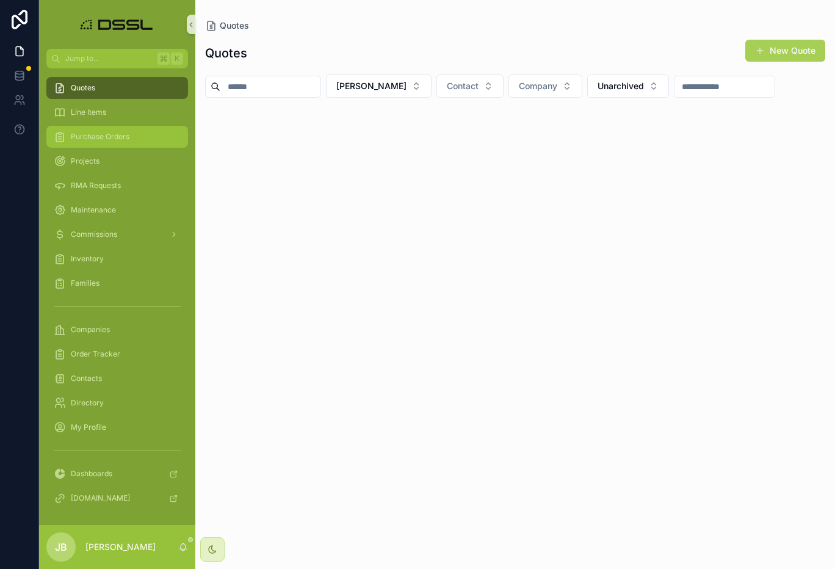
click at [100, 139] on span "Purchase Orders" at bounding box center [100, 137] width 59 height 10
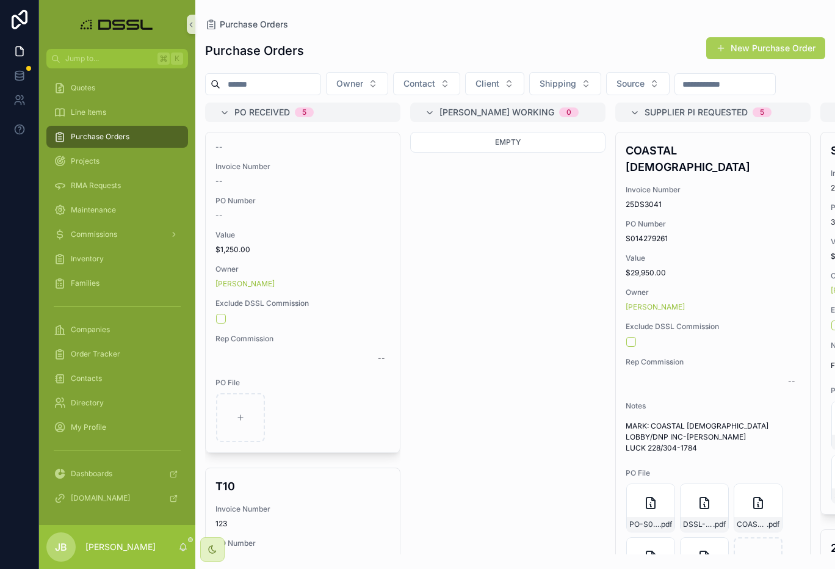
click at [96, 88] on div "Quotes" at bounding box center [117, 88] width 127 height 20
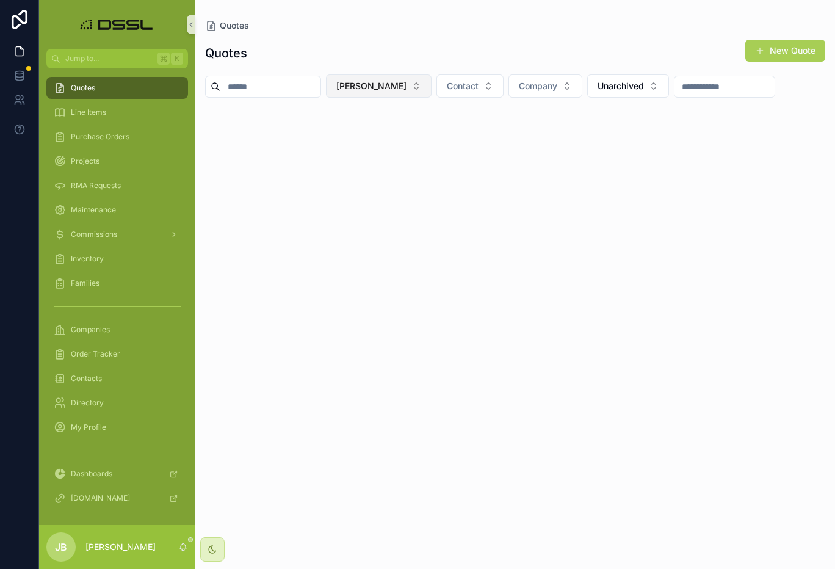
click at [406, 91] on span "[PERSON_NAME]" at bounding box center [371, 86] width 70 height 12
click at [384, 160] on span "[PERSON_NAME]" at bounding box center [388, 155] width 70 height 12
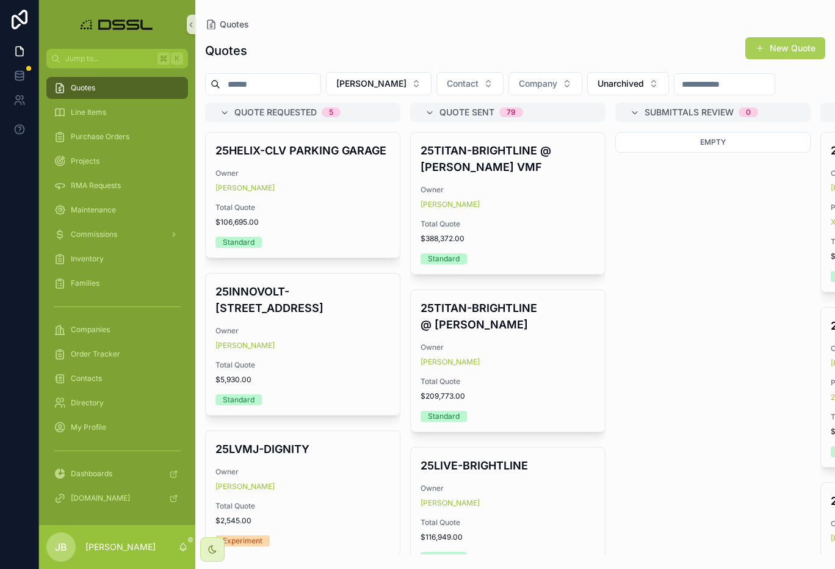
click at [270, 84] on input "scrollable content" at bounding box center [270, 84] width 100 height 17
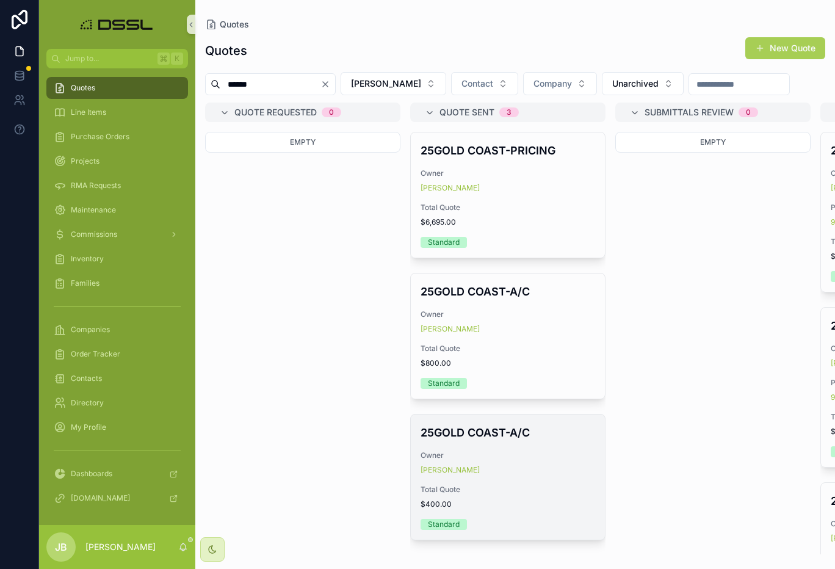
type input "******"
click at [479, 441] on h4 "25GOLD COAST-A/C" at bounding box center [507, 432] width 175 height 16
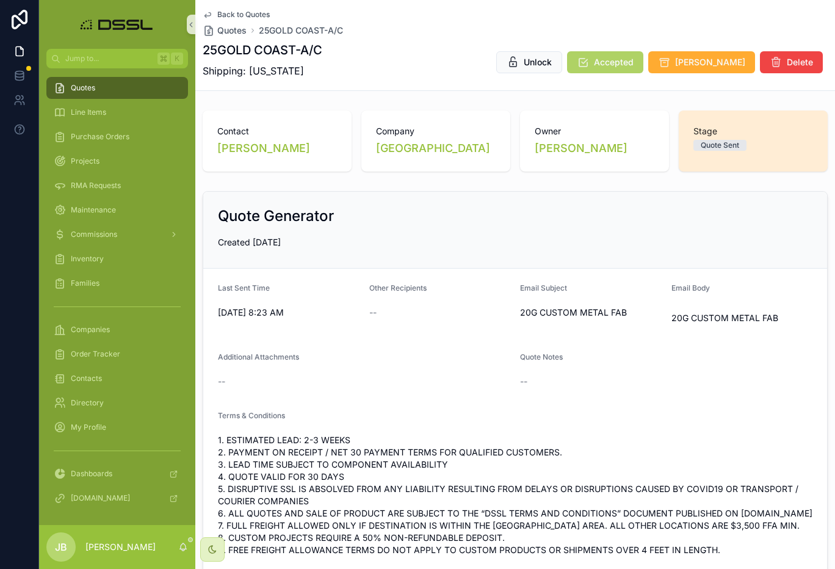
click at [633, 62] on span "Accepted" at bounding box center [614, 62] width 40 height 12
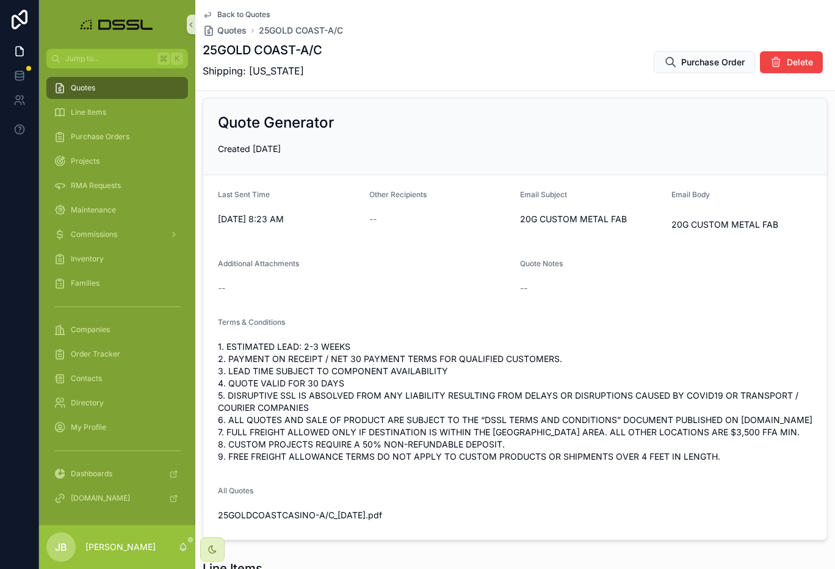
scroll to position [107, 0]
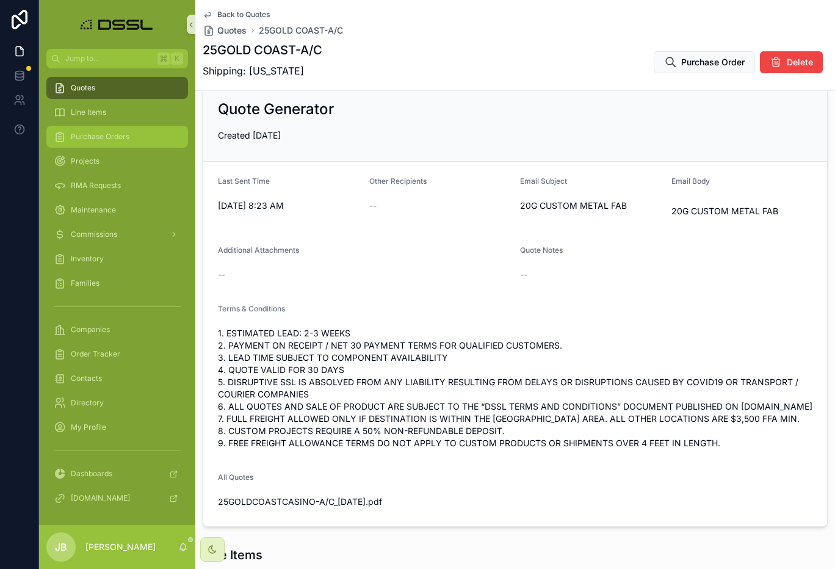
click at [98, 139] on span "Purchase Orders" at bounding box center [100, 137] width 59 height 10
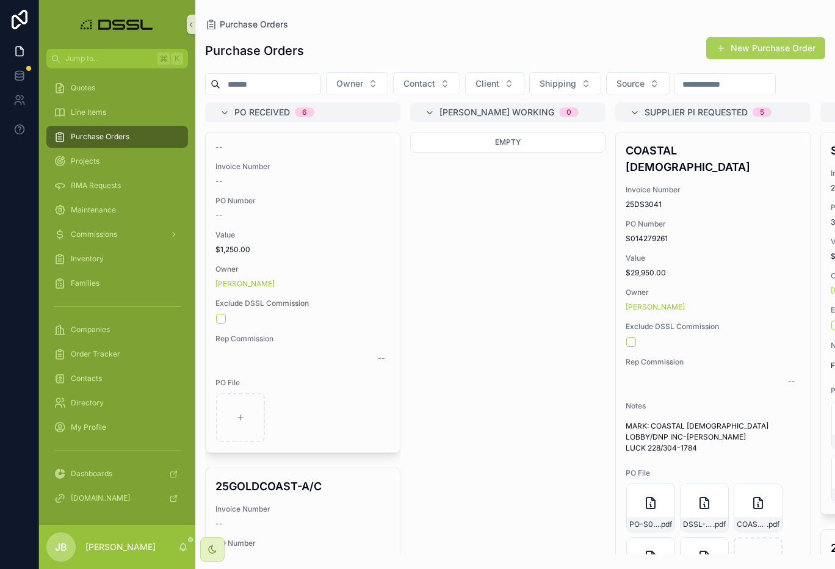
scroll to position [276, 0]
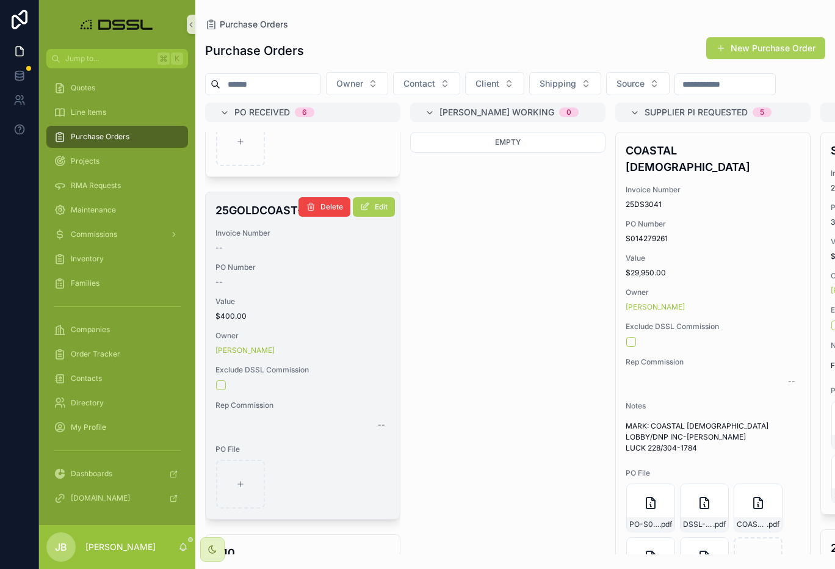
click at [255, 218] on h4 "25GOLDCOAST-A/C" at bounding box center [302, 210] width 175 height 16
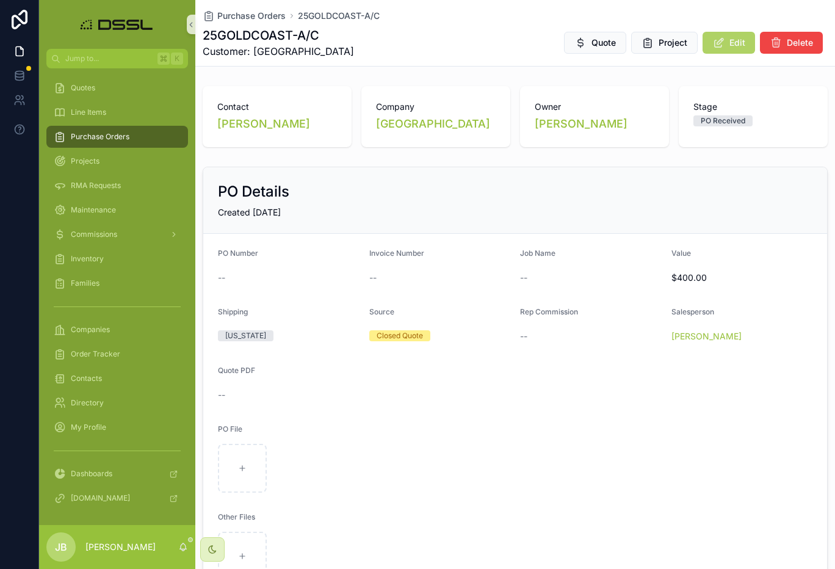
click at [732, 45] on span "Edit" at bounding box center [737, 43] width 16 height 12
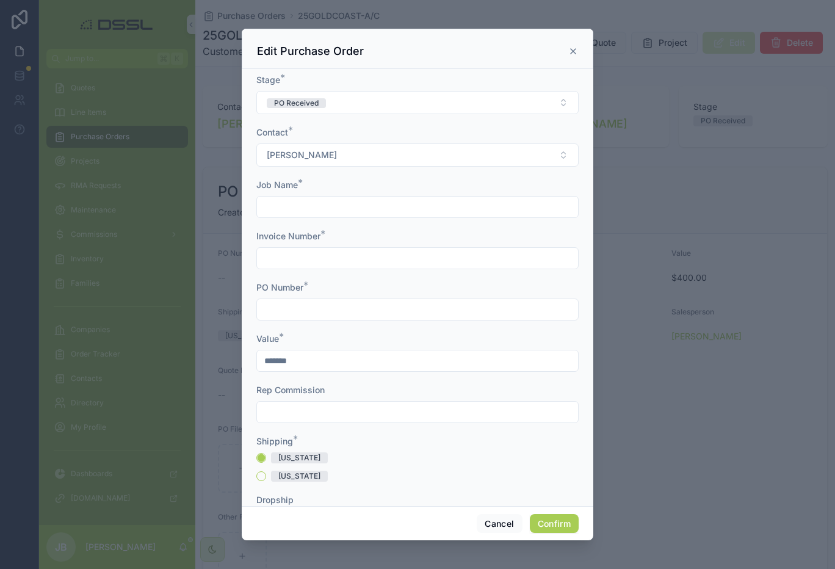
click at [310, 214] on input "text" at bounding box center [417, 206] width 321 height 17
paste input "*********"
type input "*********"
click at [291, 311] on input "text" at bounding box center [417, 309] width 321 height 17
paste input "*********"
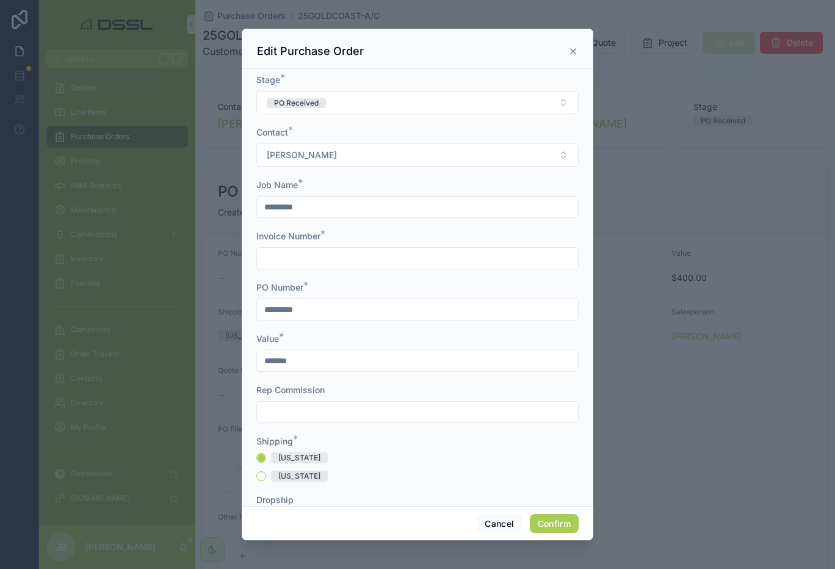
type input "*********"
click at [289, 256] on input "text" at bounding box center [417, 258] width 321 height 17
type input "********"
click at [287, 415] on input "text" at bounding box center [417, 411] width 321 height 17
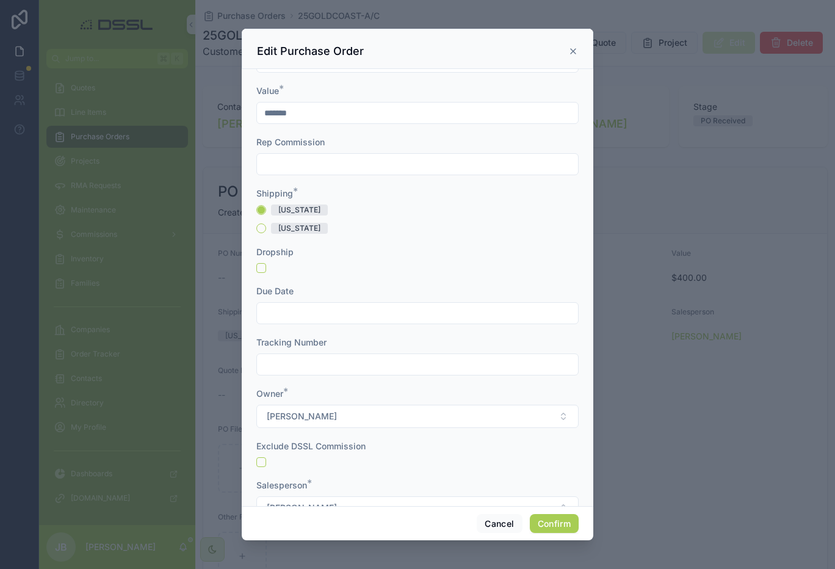
scroll to position [284, 0]
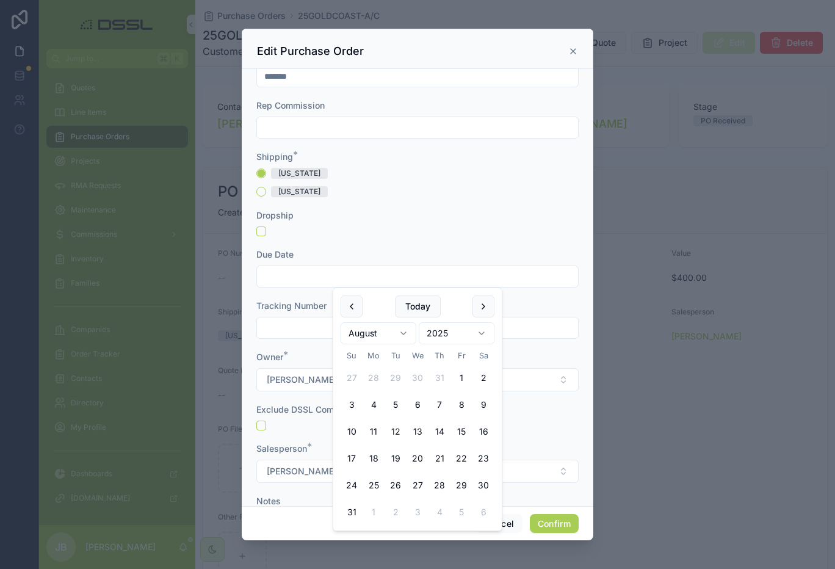
click at [300, 273] on input "text" at bounding box center [417, 276] width 321 height 17
click at [483, 305] on button at bounding box center [483, 306] width 22 height 22
click at [377, 406] on button "8" at bounding box center [373, 405] width 22 height 22
type input "********"
click at [374, 230] on div at bounding box center [417, 231] width 322 height 10
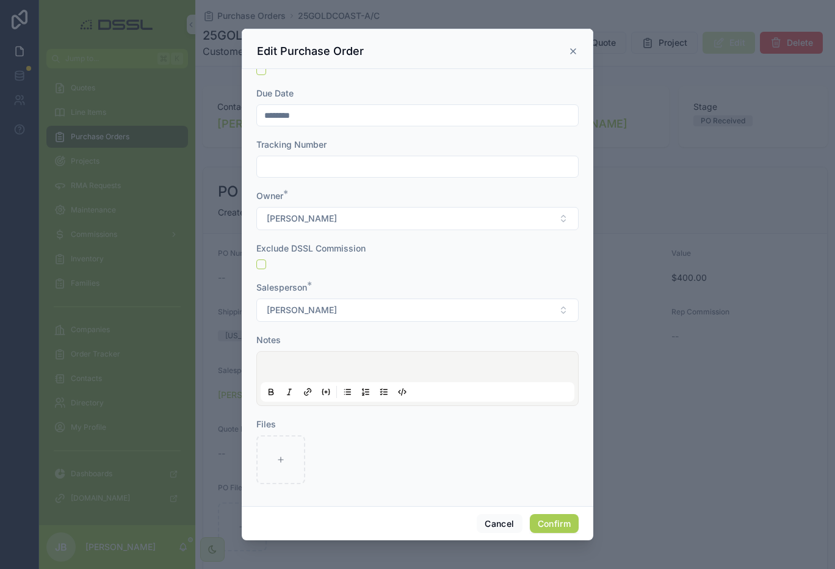
scroll to position [445, 0]
click at [319, 359] on div at bounding box center [418, 379] width 314 height 46
click at [312, 363] on p at bounding box center [420, 369] width 314 height 12
click at [556, 524] on button "Confirm" at bounding box center [554, 524] width 49 height 20
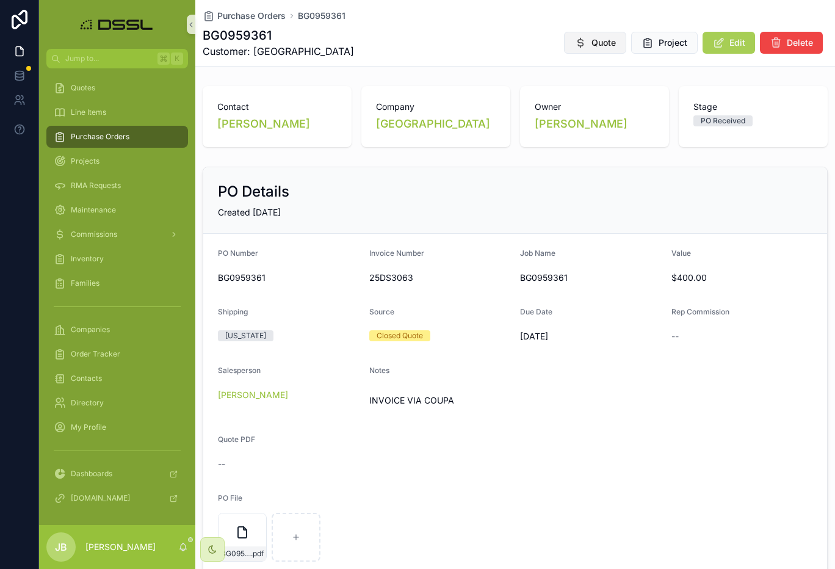
click at [608, 42] on span "Quote" at bounding box center [603, 43] width 24 height 12
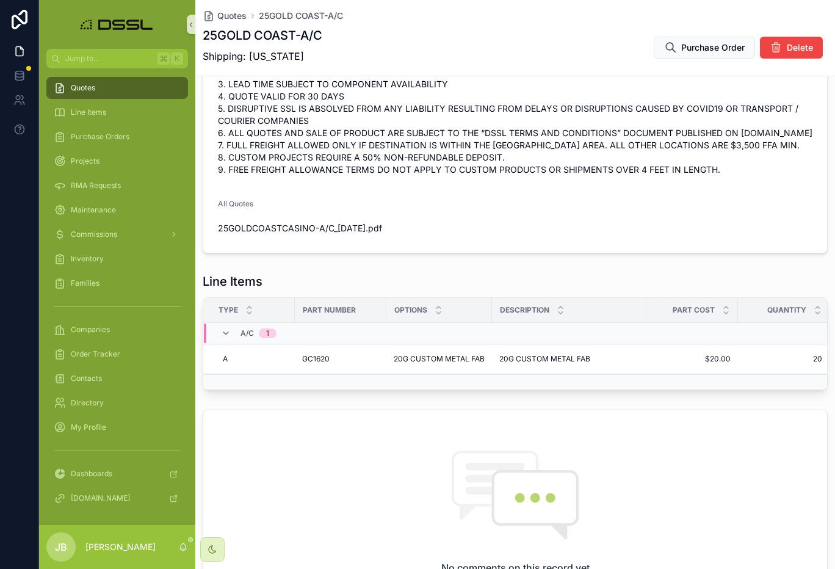
scroll to position [364, 0]
click at [341, 236] on span "25GOLDCOASTCASINO-A/C_[DATE]" at bounding box center [292, 229] width 148 height 12
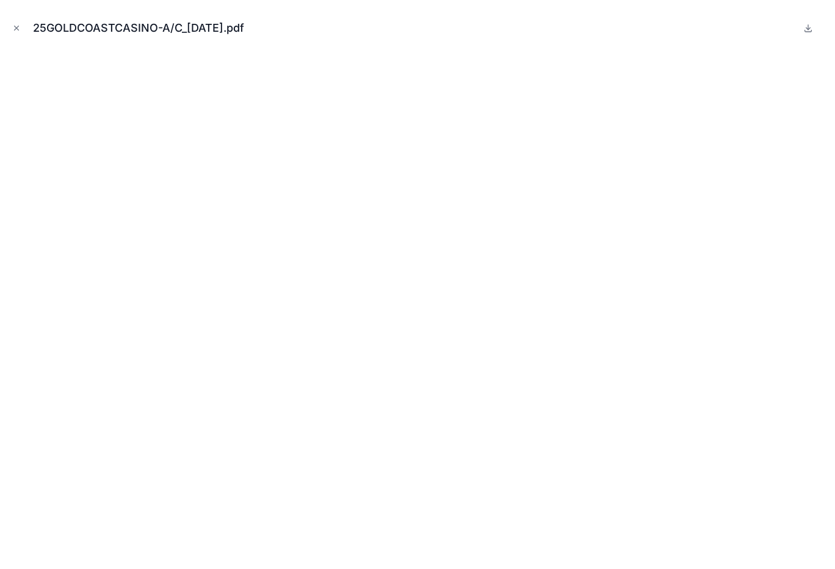
click at [813, 29] on button at bounding box center [808, 28] width 15 height 15
click at [17, 28] on icon "Close modal" at bounding box center [16, 28] width 9 height 9
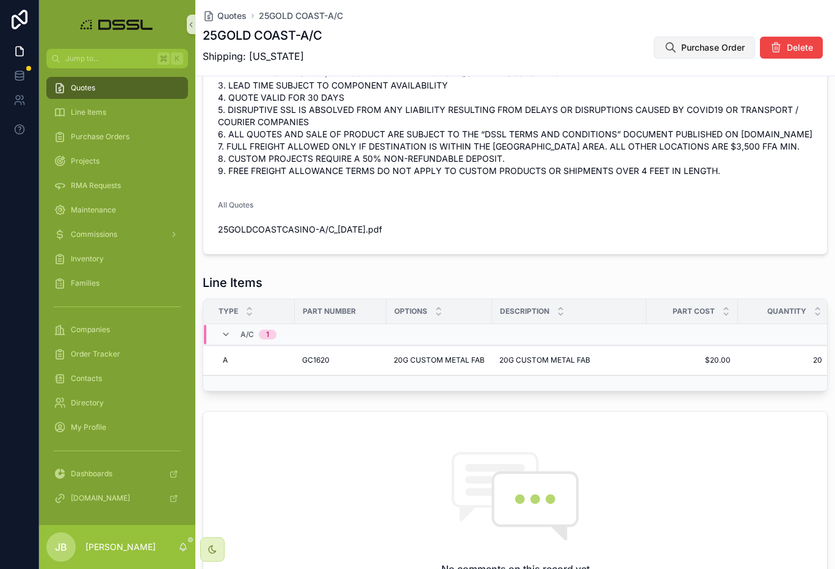
click at [701, 44] on span "Purchase Order" at bounding box center [712, 47] width 63 height 12
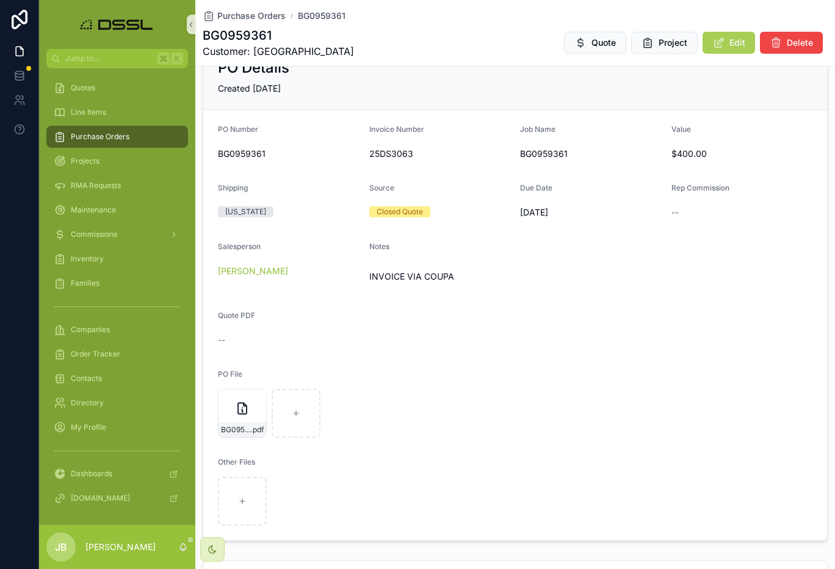
scroll to position [114, 0]
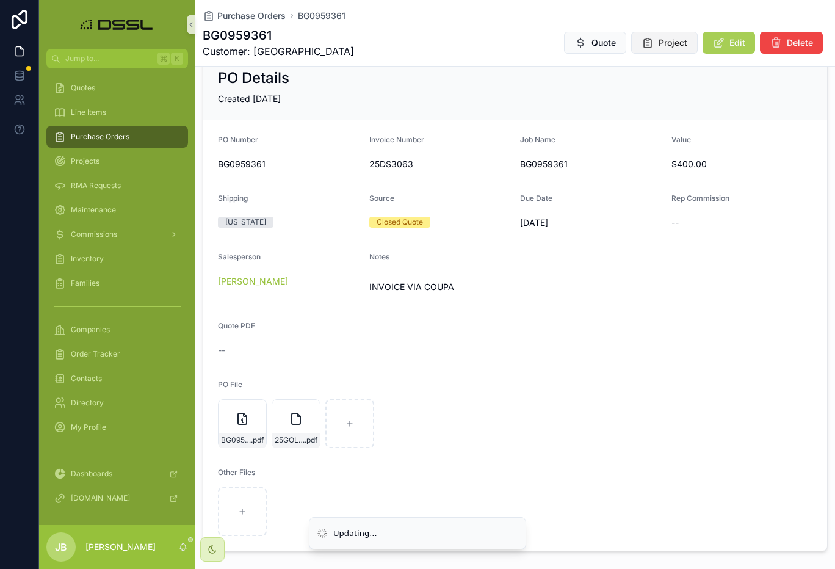
click at [669, 45] on span "Project" at bounding box center [672, 43] width 29 height 12
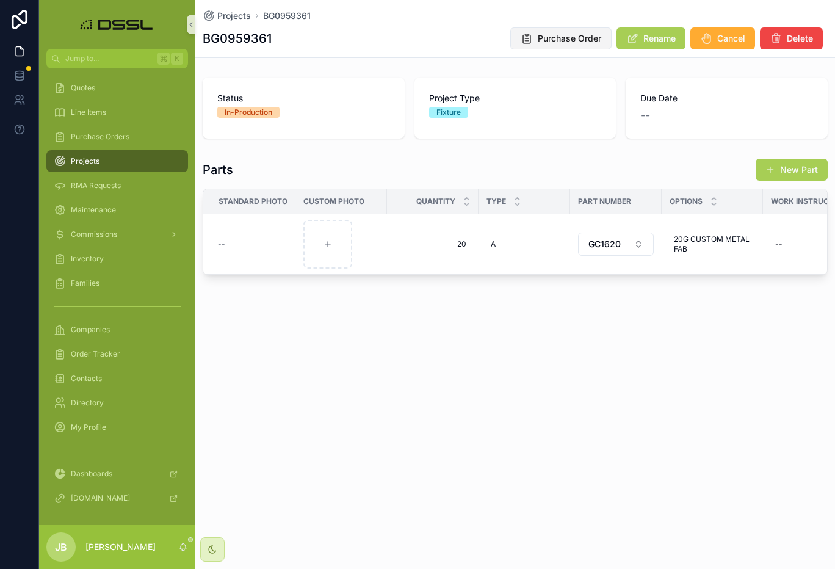
click at [570, 41] on span "Purchase Order" at bounding box center [569, 38] width 63 height 12
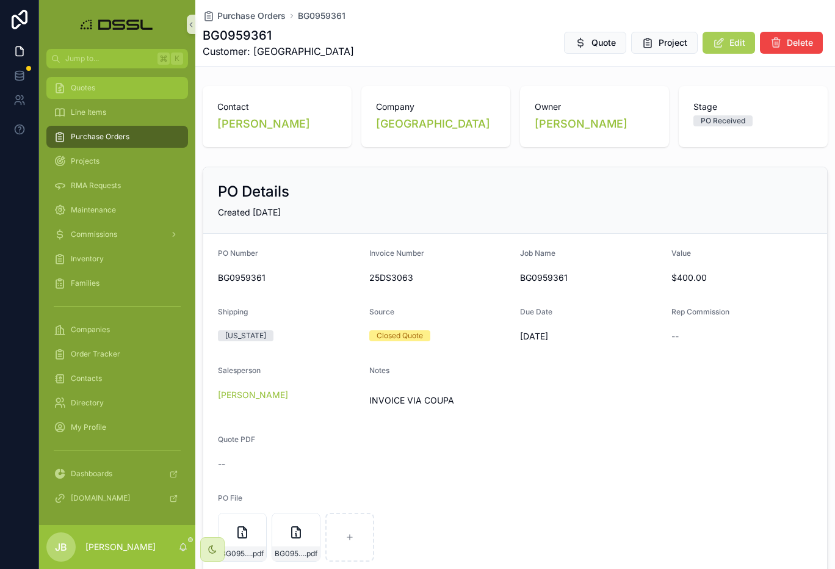
click at [102, 88] on div "Quotes" at bounding box center [117, 88] width 127 height 20
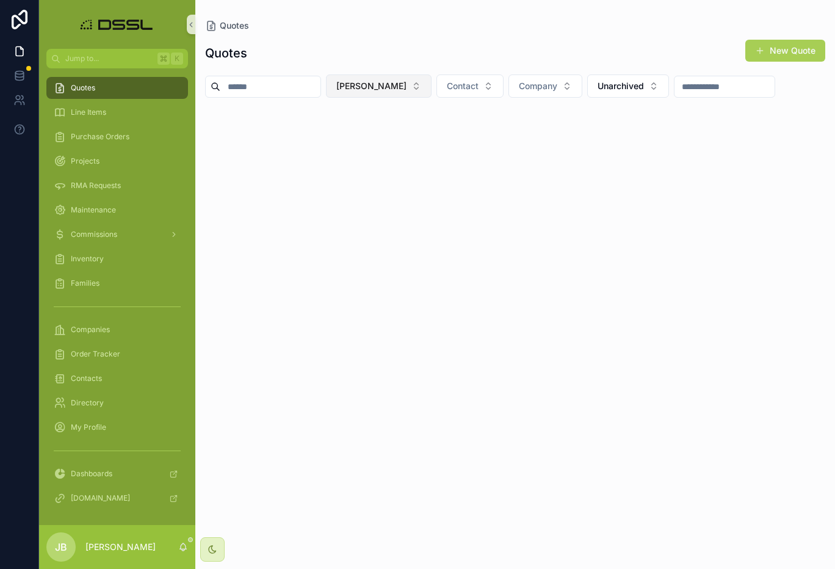
click at [400, 85] on span "[PERSON_NAME]" at bounding box center [371, 86] width 70 height 12
click at [381, 154] on span "[PERSON_NAME]" at bounding box center [388, 155] width 70 height 12
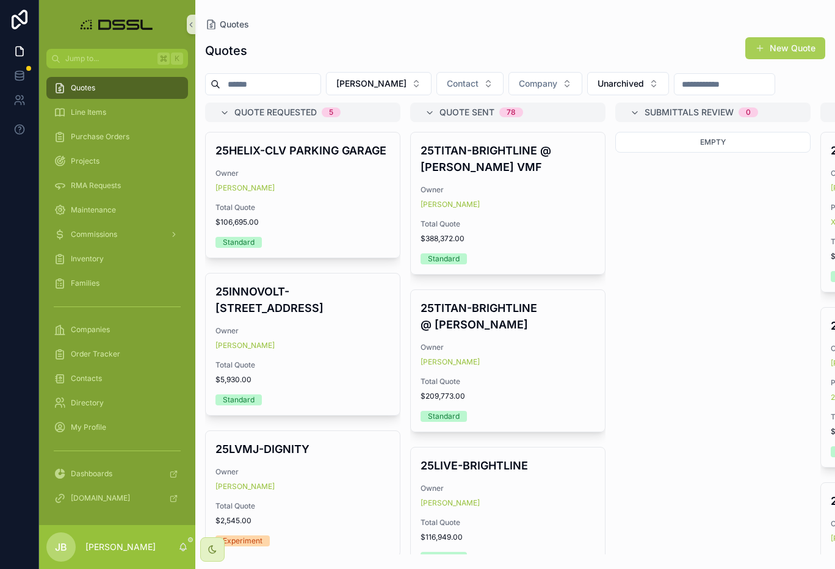
click at [298, 89] on input "scrollable content" at bounding box center [270, 84] width 100 height 17
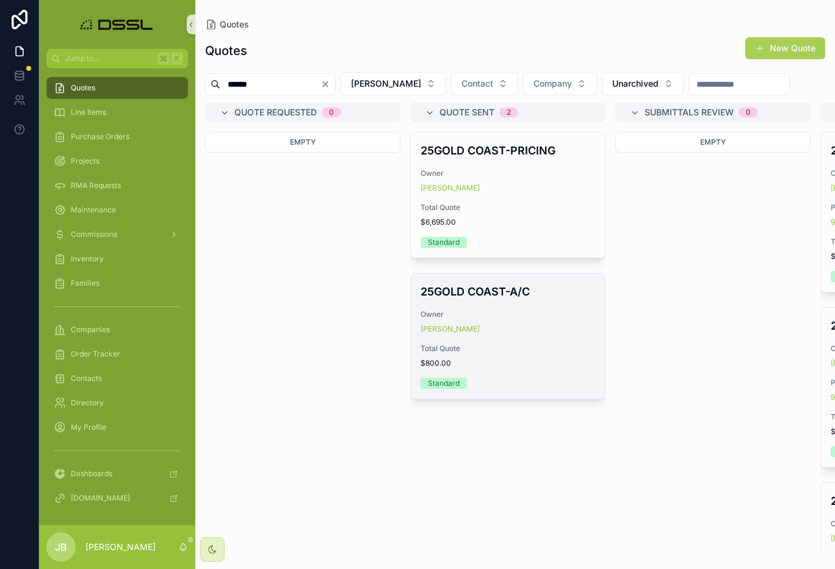
type input "******"
click at [482, 300] on h4 "25GOLD COAST-A/C" at bounding box center [507, 291] width 175 height 16
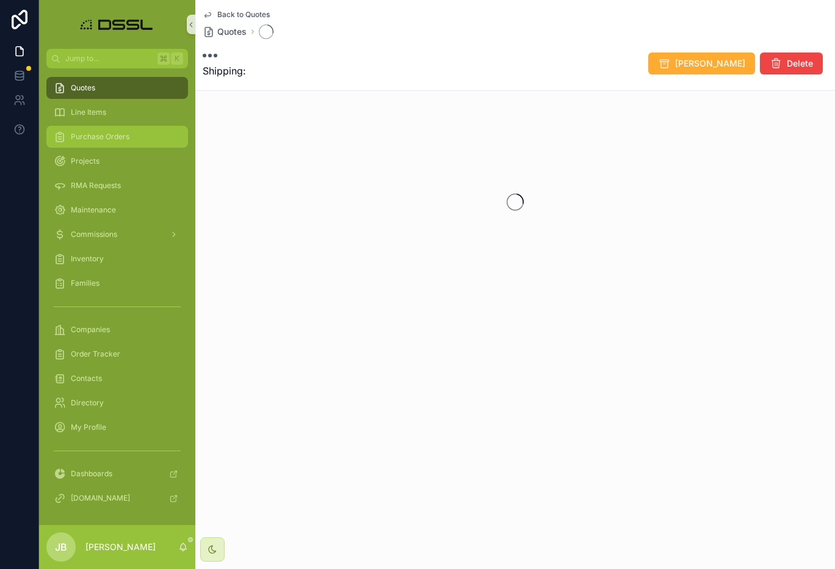
click at [86, 139] on span "Purchase Orders" at bounding box center [100, 137] width 59 height 10
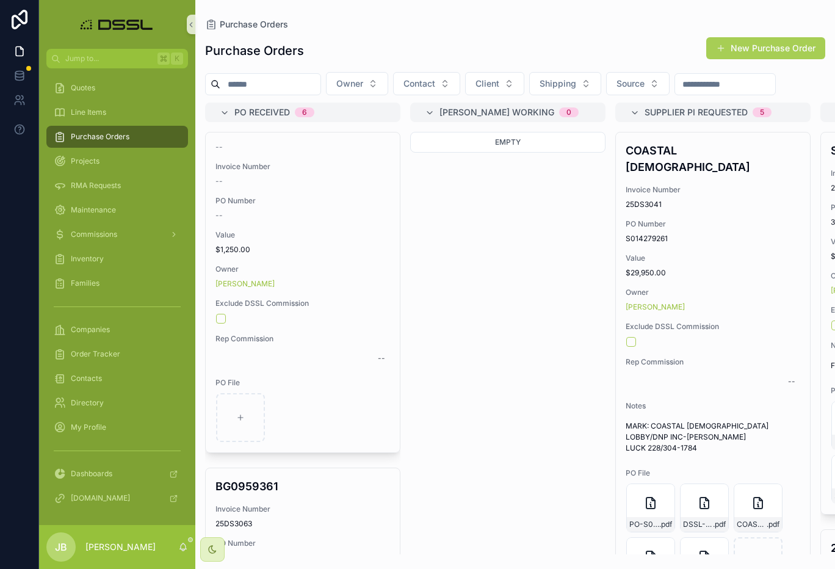
click at [100, 88] on div "Quotes" at bounding box center [117, 88] width 127 height 20
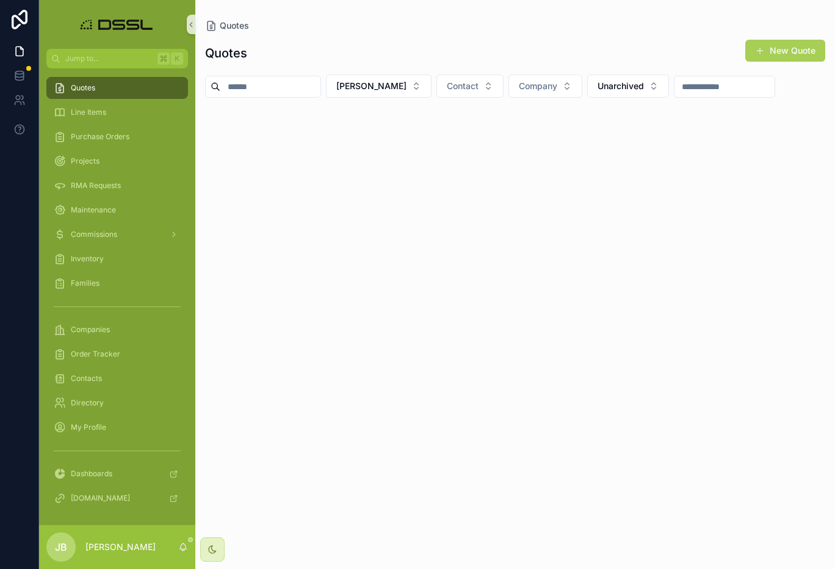
click at [101, 90] on div "Quotes" at bounding box center [117, 88] width 127 height 20
click at [406, 90] on span "[PERSON_NAME]" at bounding box center [371, 86] width 70 height 12
click at [406, 154] on div "[PERSON_NAME]" at bounding box center [421, 155] width 146 height 20
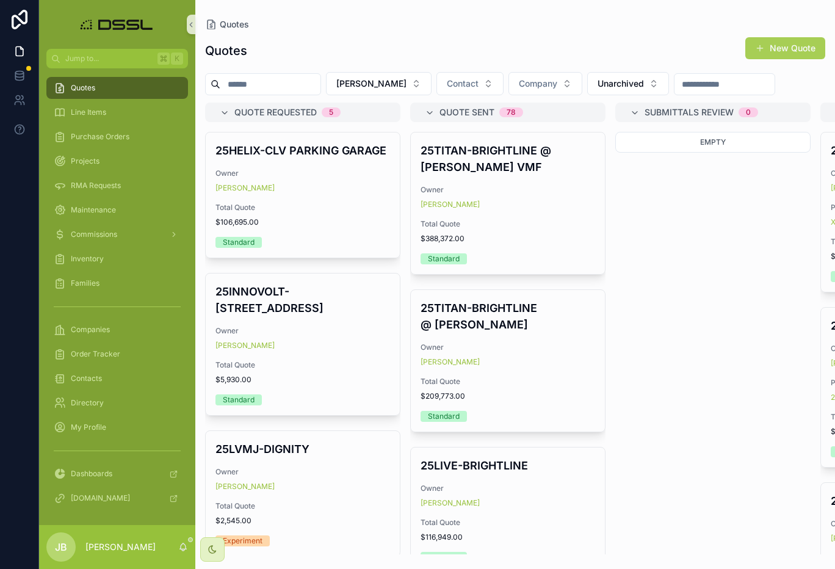
click at [293, 86] on input "scrollable content" at bounding box center [270, 84] width 100 height 17
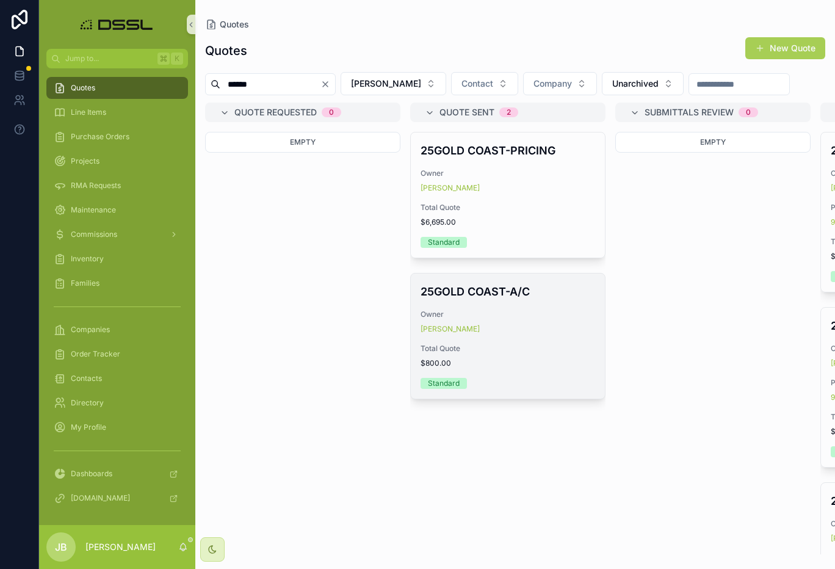
type input "******"
click at [475, 300] on h4 "25GOLD COAST-A/C" at bounding box center [507, 291] width 175 height 16
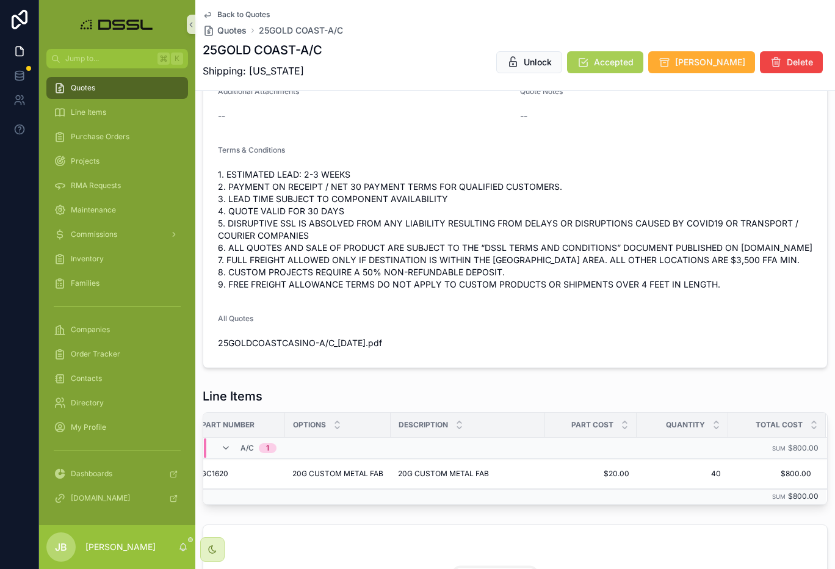
scroll to position [220, 0]
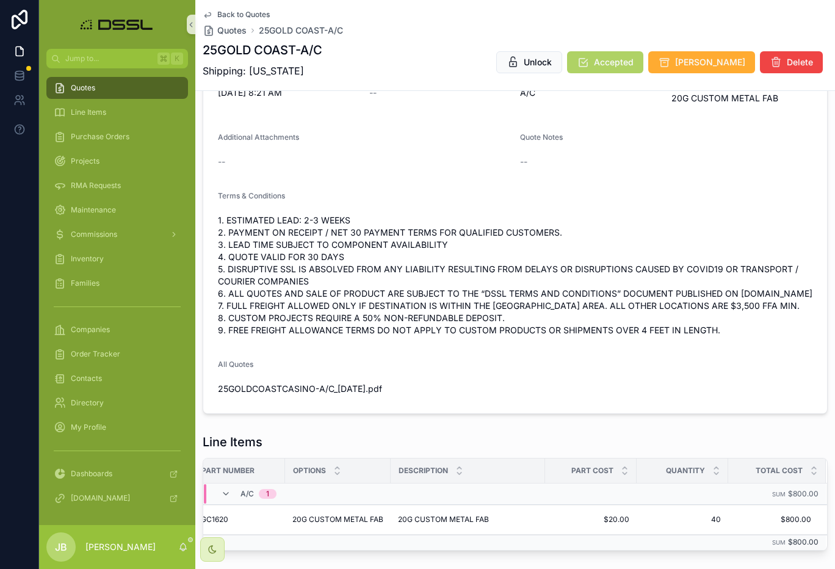
click at [633, 63] on span "Accepted" at bounding box center [614, 62] width 40 height 12
click at [89, 134] on span "Purchase Orders" at bounding box center [100, 137] width 59 height 10
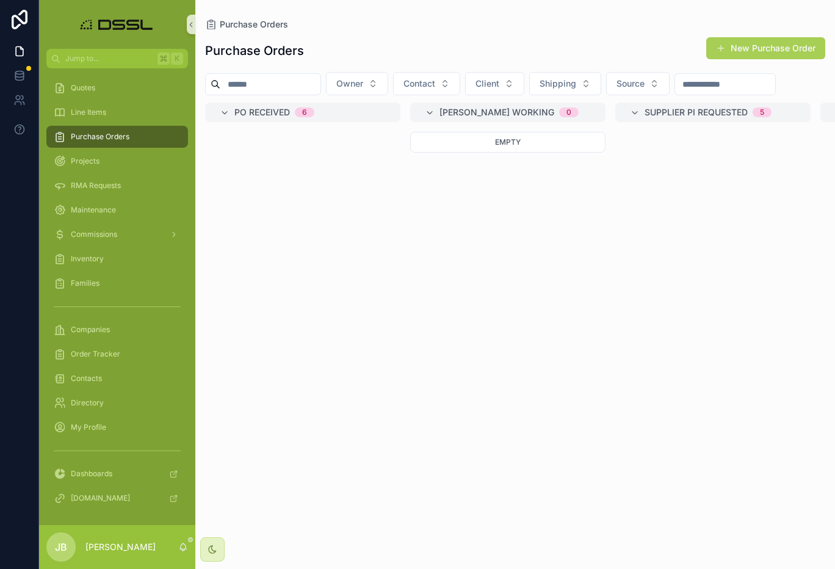
click h4 "BG0959361"
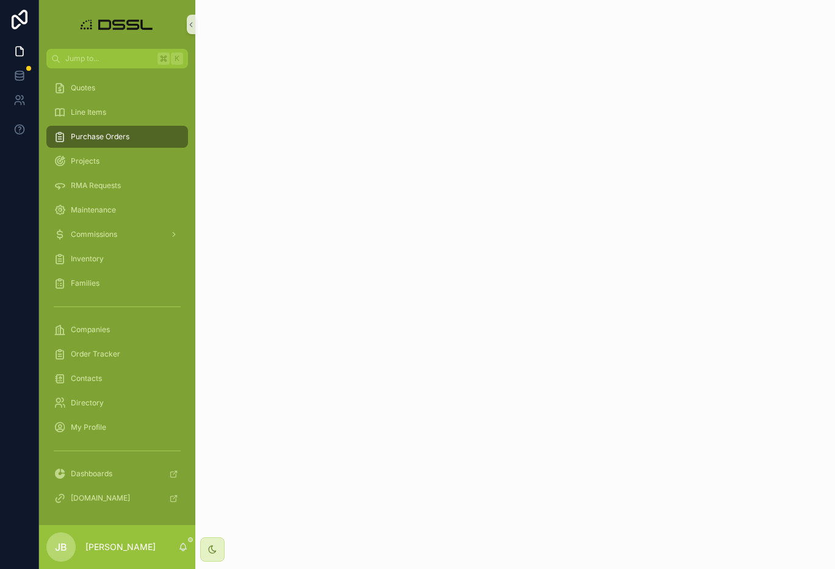
click span "Project"
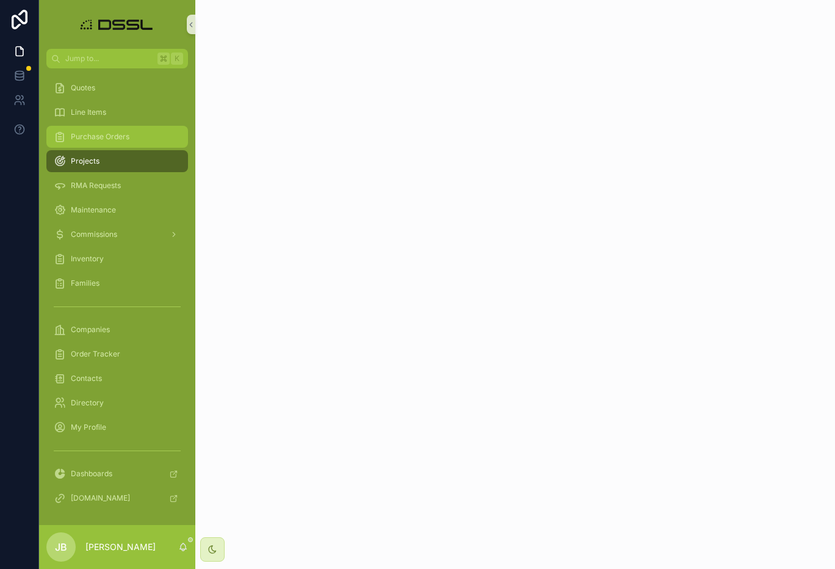
scroll to position [0, 469]
click button "scrollable content"
click span "Purchase Order"
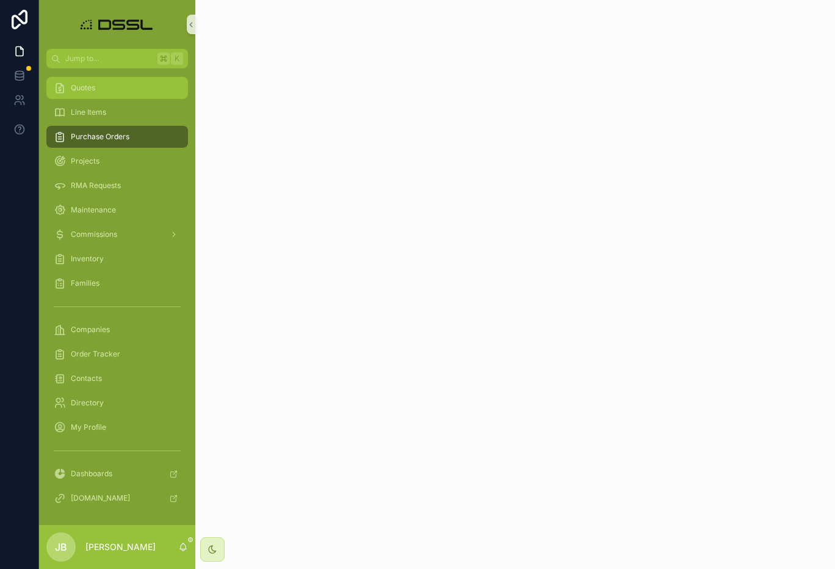
click at [106, 88] on div "Quotes" at bounding box center [117, 88] width 127 height 20
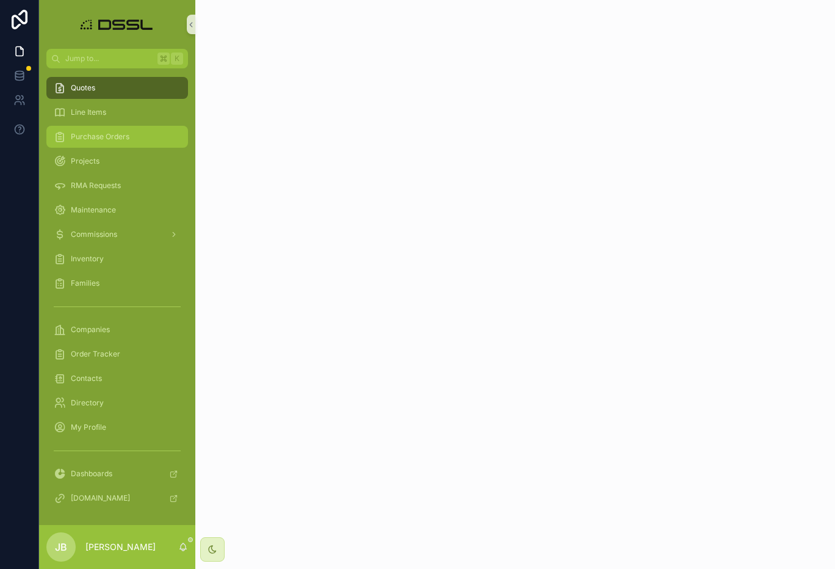
click at [88, 139] on span "Purchase Orders" at bounding box center [100, 137] width 59 height 10
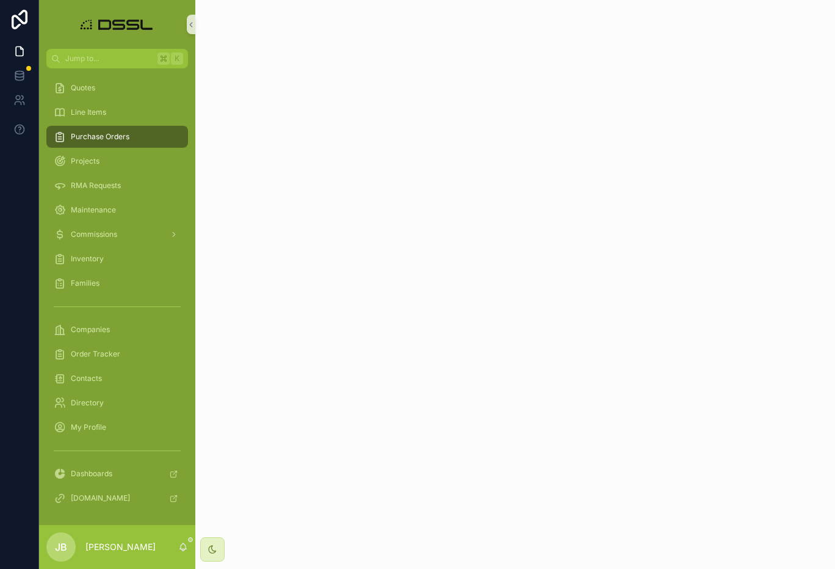
click at [104, 138] on span "Purchase Orders" at bounding box center [100, 137] width 59 height 10
click at [106, 140] on span "Purchase Orders" at bounding box center [100, 137] width 59 height 10
click div "scrollable content"
click span "Edit"
click input "text"
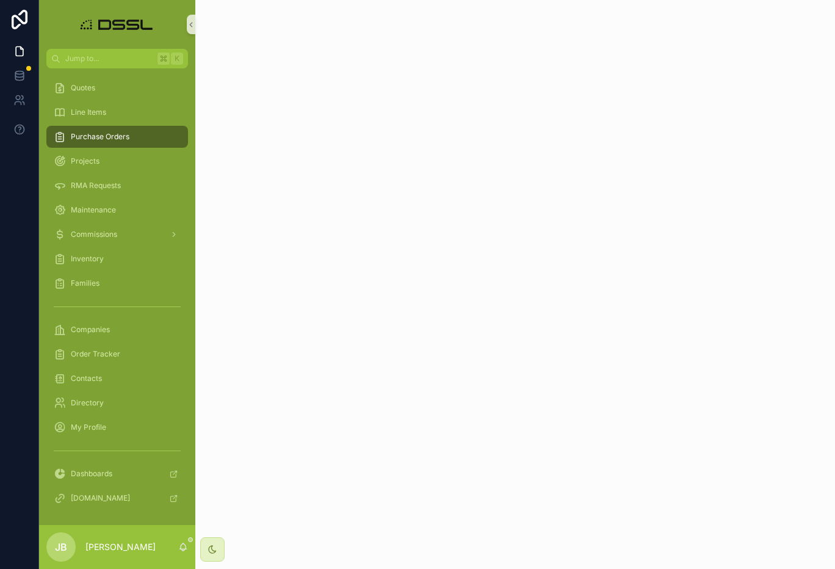
paste input "*********"
type input "*********"
click input "text"
paste input "*********"
type input "*********"
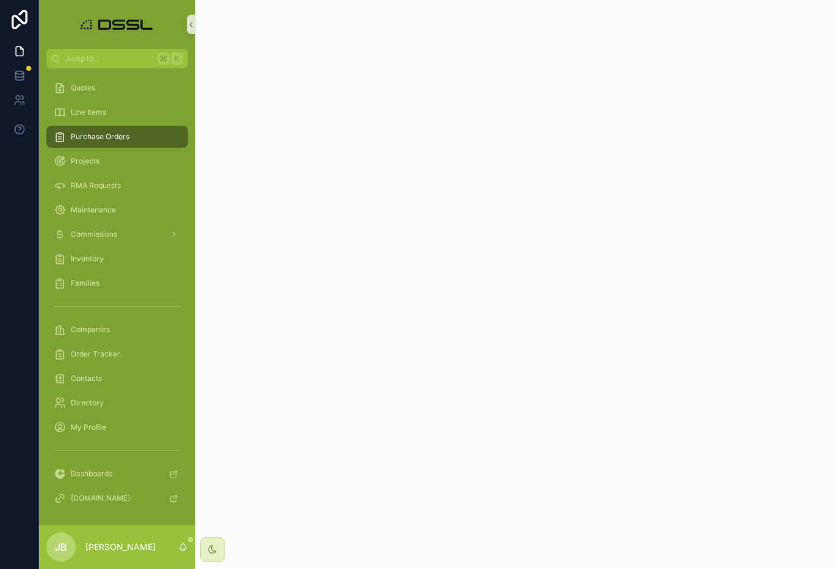
click input "text"
type input "********"
click input "text"
click button
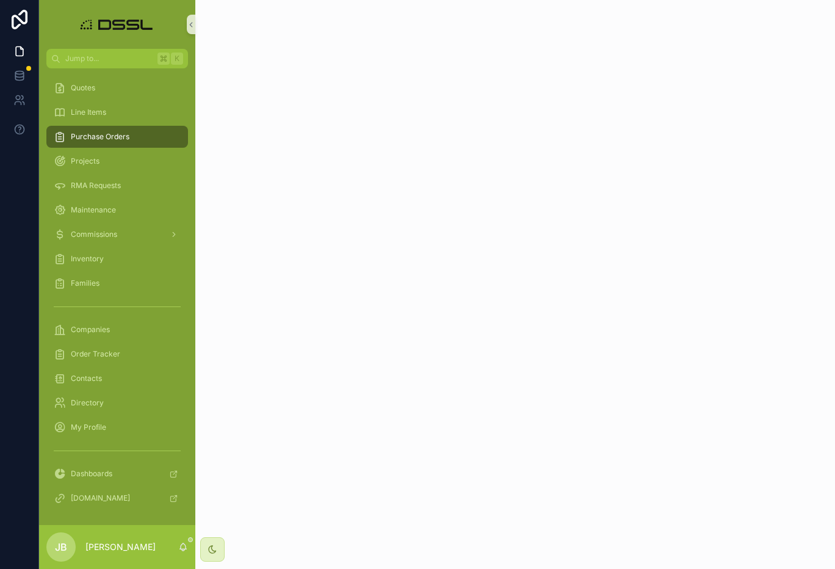
click button "15"
type input "*********"
click div "Dropship"
click div
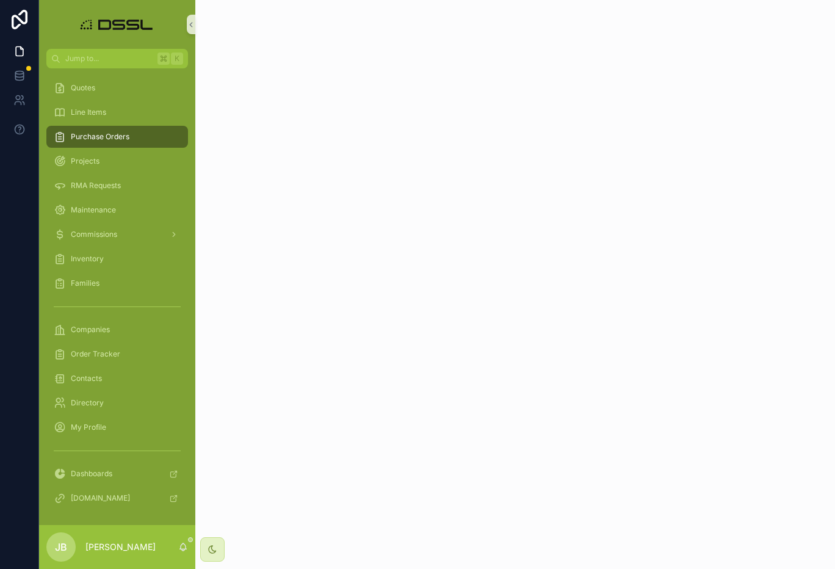
click p
click button "Confirm"
click button "Project"
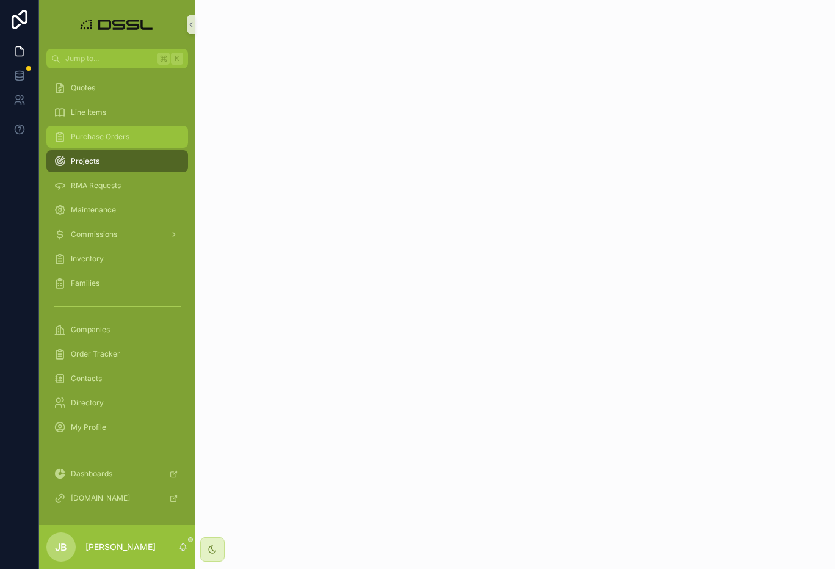
scroll to position [0, 485]
click button "scrollable content"
click span "Purchase Order"
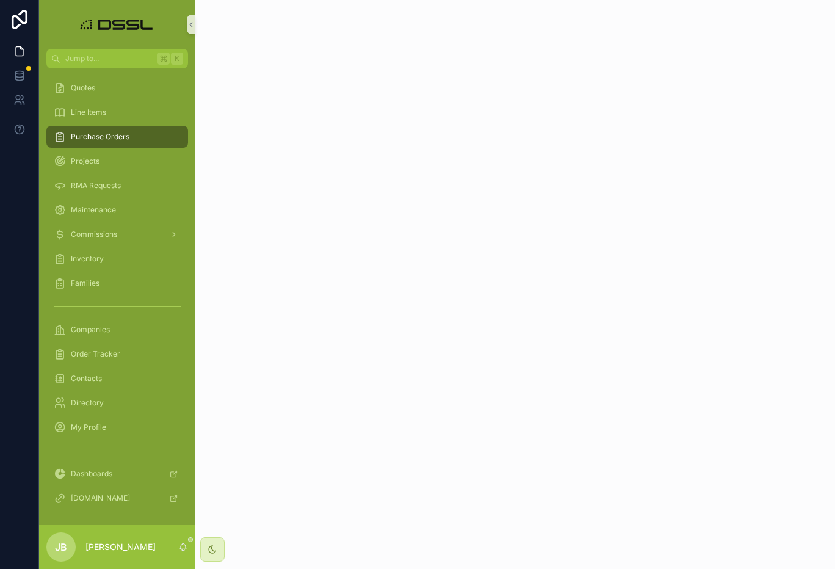
scroll to position [58, 0]
click div "--"
click span "BG0959387 PACKING SLIP"
click span ".pdf"
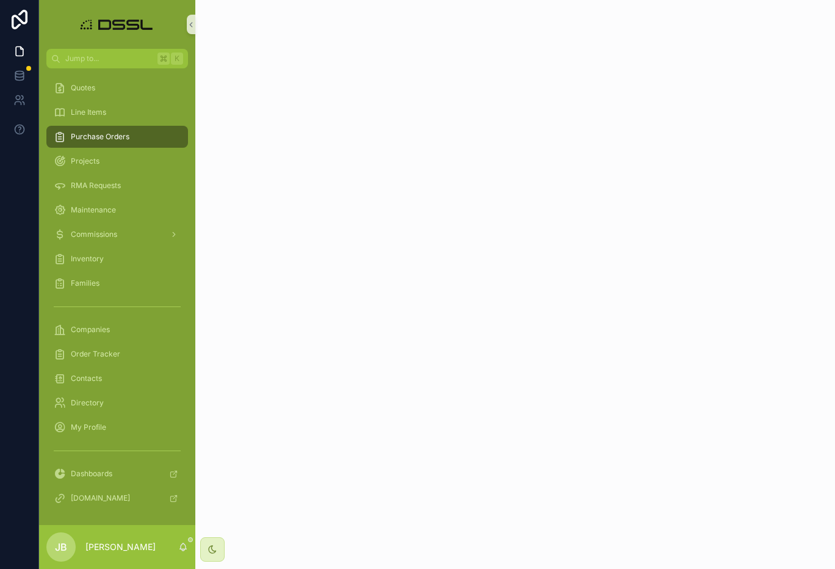
click icon "Close modal"
click at [106, 139] on span "Purchase Orders" at bounding box center [100, 137] width 59 height 10
